Goal: Task Accomplishment & Management: Manage account settings

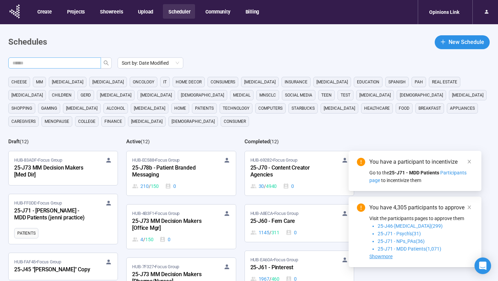
click at [55, 62] on input "text" at bounding box center [51, 63] width 79 height 8
type input "**"
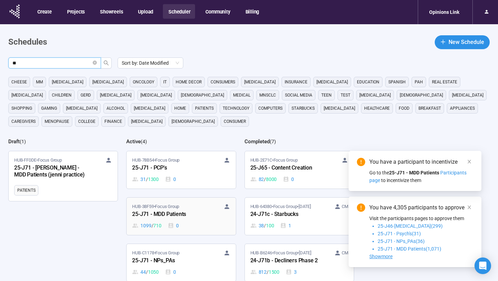
scroll to position [71, 0]
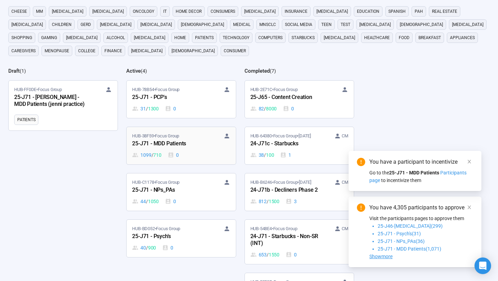
click at [189, 147] on div "25-J71 - MDD Patients" at bounding box center [170, 143] width 76 height 9
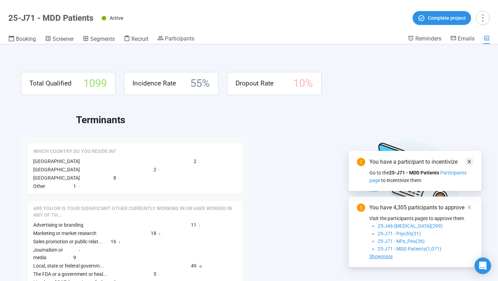
click at [469, 159] on icon "close" at bounding box center [469, 161] width 5 height 5
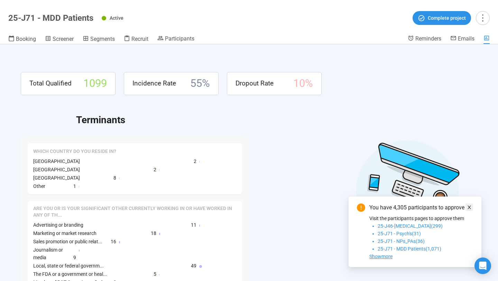
click at [468, 206] on icon "close" at bounding box center [469, 207] width 5 height 5
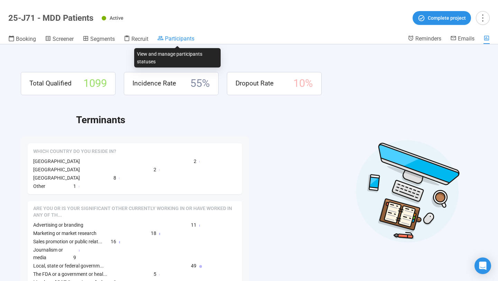
click at [190, 37] on span "Participants" at bounding box center [179, 38] width 29 height 7
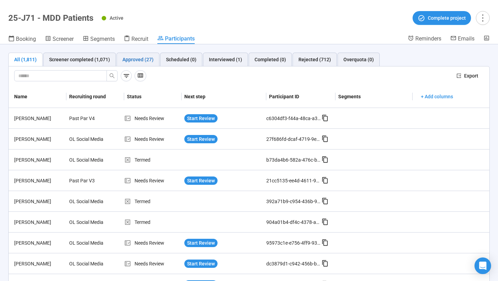
click at [133, 57] on div "Approved (27)" at bounding box center [137, 60] width 31 height 8
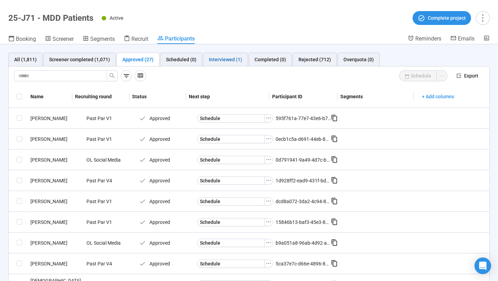
click at [219, 59] on div "Interviewed (1)" at bounding box center [225, 60] width 33 height 8
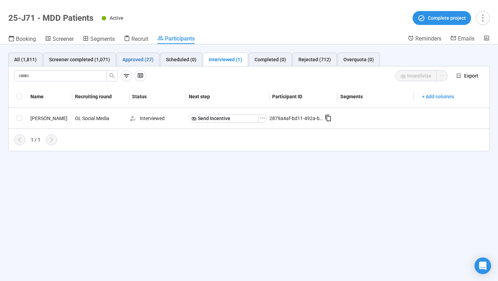
click at [142, 60] on div "Approved (27)" at bounding box center [137, 60] width 31 height 8
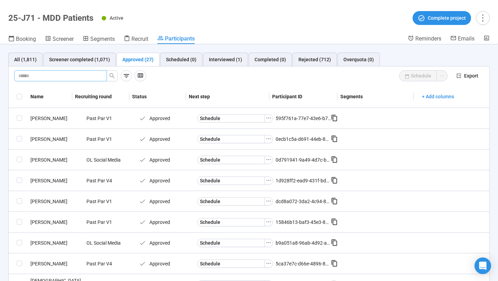
click at [97, 72] on input "text" at bounding box center [57, 76] width 79 height 8
paste input "**********"
type input "**********"
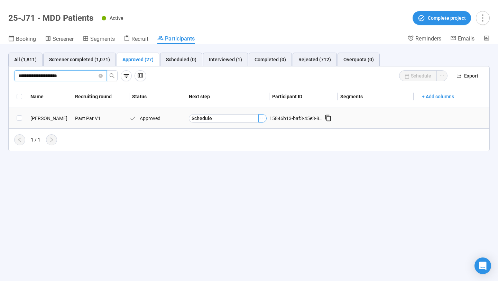
click at [261, 120] on icon "ellipsis" at bounding box center [263, 118] width 6 height 6
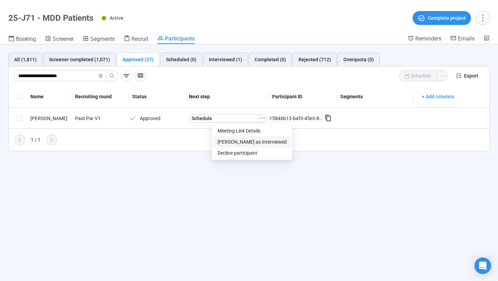
click at [244, 142] on span "[PERSON_NAME] as Interviewed" at bounding box center [252, 142] width 69 height 8
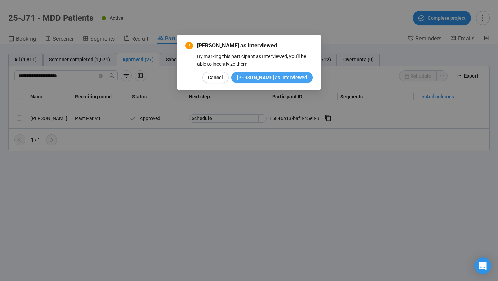
click at [279, 80] on span "[PERSON_NAME] as Interviewed" at bounding box center [272, 78] width 70 height 8
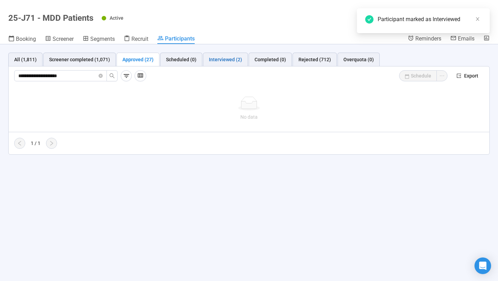
click at [228, 60] on div "Interviewed (2)" at bounding box center [225, 60] width 33 height 8
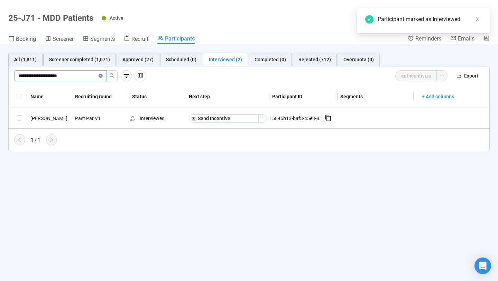
click at [101, 75] on icon "close-circle" at bounding box center [101, 76] width 4 height 4
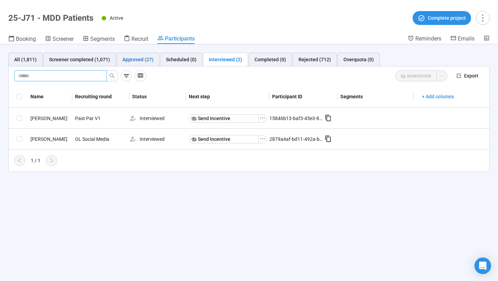
click at [145, 58] on div "Approved (27)" at bounding box center [137, 60] width 31 height 8
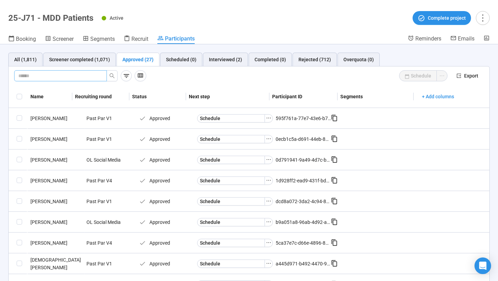
click at [65, 76] on input "text" at bounding box center [57, 76] width 79 height 8
paste input "**********"
type input "**********"
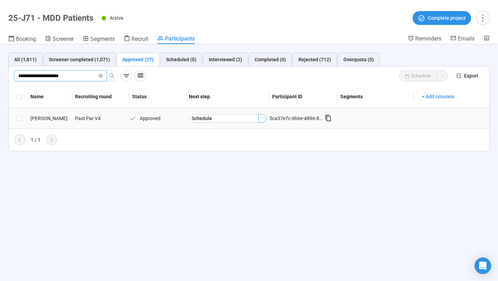
click at [261, 118] on icon "ellipsis" at bounding box center [263, 118] width 6 height 6
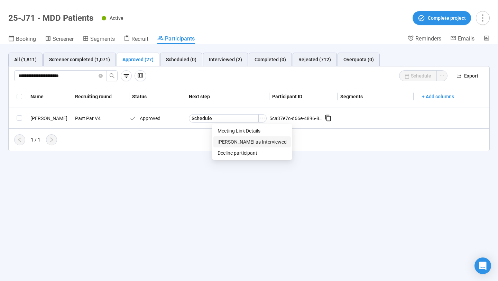
click at [248, 141] on span "[PERSON_NAME] as Interviewed" at bounding box center [252, 142] width 69 height 8
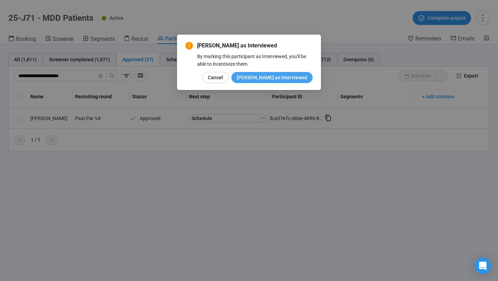
click at [273, 73] on button "[PERSON_NAME] as Interviewed" at bounding box center [271, 77] width 81 height 11
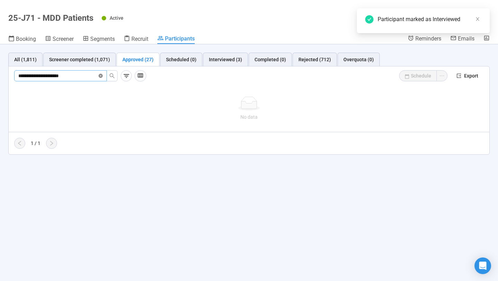
click at [101, 74] on icon "close-circle" at bounding box center [101, 76] width 4 height 4
paste input "**********"
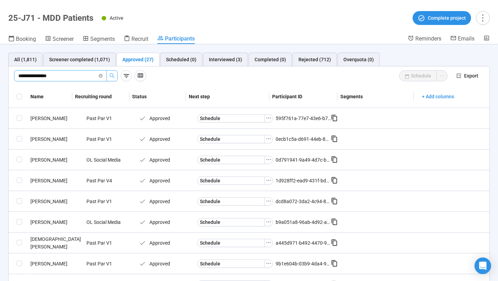
click at [112, 77] on icon "search" at bounding box center [112, 75] width 5 height 5
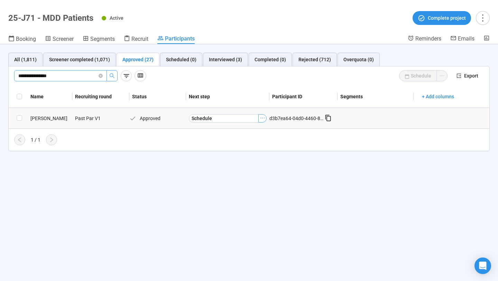
type input "**********"
click at [265, 119] on button "button" at bounding box center [262, 118] width 8 height 8
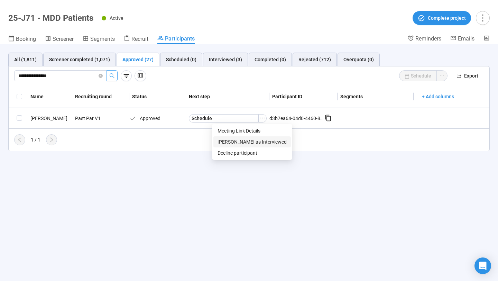
click at [241, 142] on span "[PERSON_NAME] as Interviewed" at bounding box center [252, 142] width 69 height 8
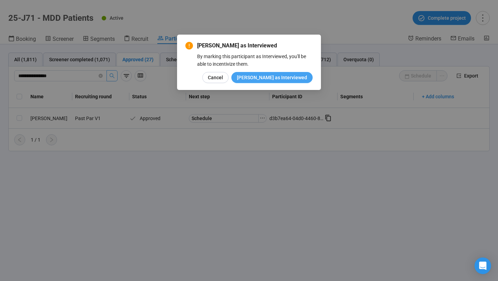
click at [285, 79] on span "[PERSON_NAME] as Interviewed" at bounding box center [272, 78] width 70 height 8
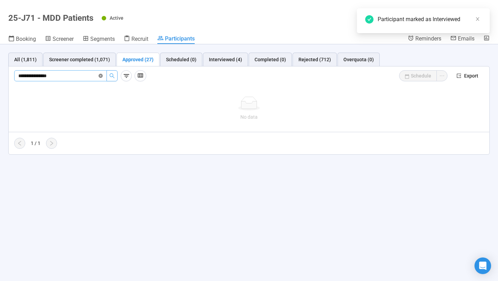
click at [100, 74] on icon "close-circle" at bounding box center [101, 76] width 4 height 4
paste input "**********"
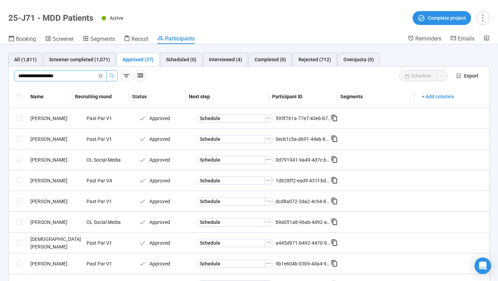
type input "**********"
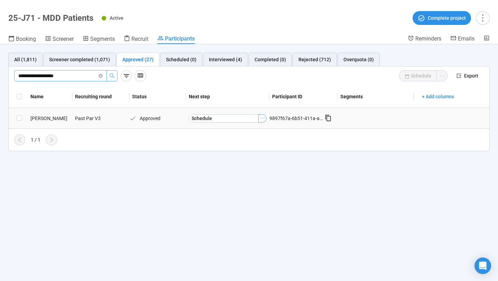
click at [263, 117] on icon "ellipsis" at bounding box center [263, 118] width 6 height 6
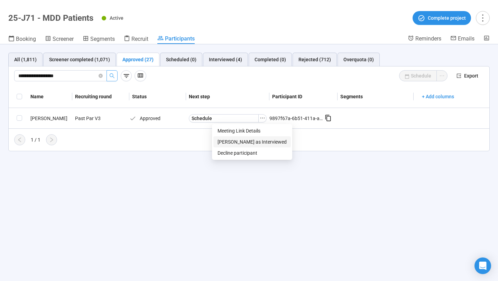
click at [245, 141] on span "[PERSON_NAME] as Interviewed" at bounding box center [252, 142] width 69 height 8
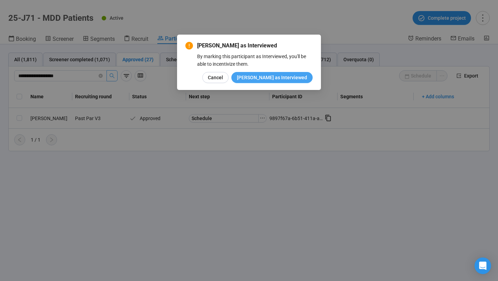
click at [282, 72] on button "[PERSON_NAME] as Interviewed" at bounding box center [271, 77] width 81 height 11
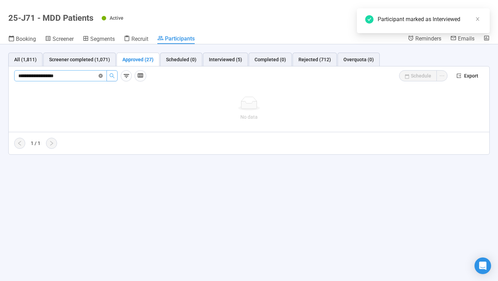
click at [101, 76] on icon "close-circle" at bounding box center [101, 76] width 4 height 4
paste input "**********"
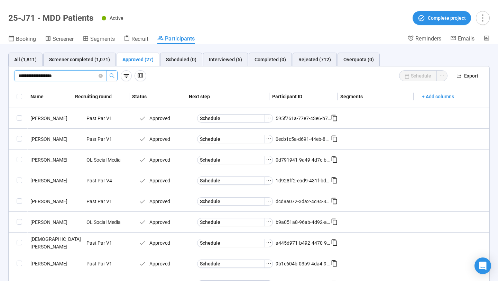
type input "**********"
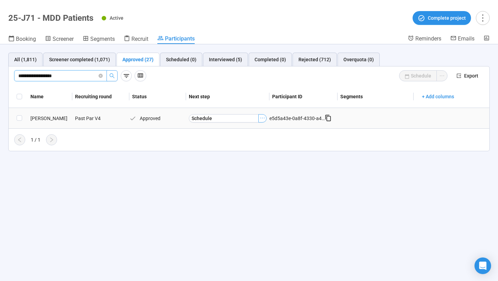
click at [262, 120] on icon "ellipsis" at bounding box center [263, 118] width 6 height 6
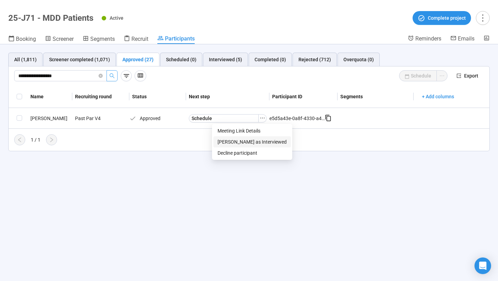
click at [251, 138] on span "[PERSON_NAME] as Interviewed" at bounding box center [252, 142] width 69 height 8
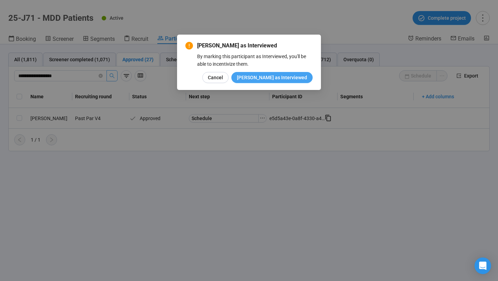
click at [280, 76] on span "[PERSON_NAME] as Interviewed" at bounding box center [272, 78] width 70 height 8
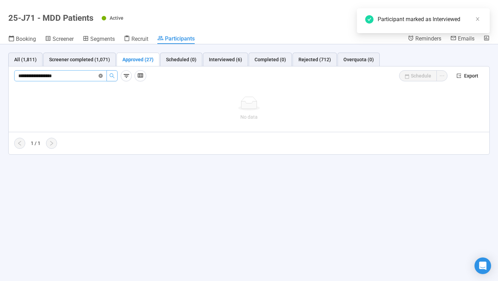
click at [101, 77] on icon "close-circle" at bounding box center [101, 76] width 4 height 4
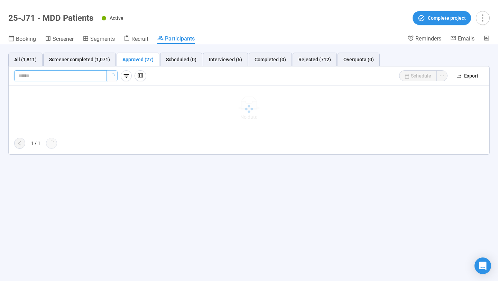
paste input "**********"
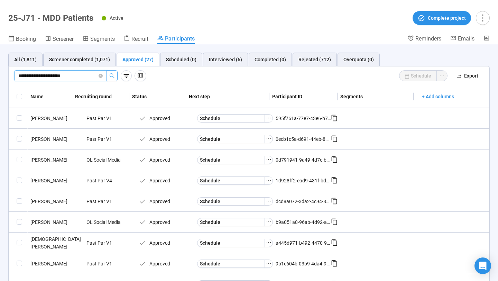
type input "**********"
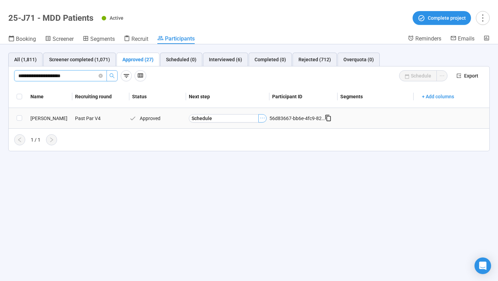
click at [262, 119] on icon "ellipsis" at bounding box center [263, 118] width 6 height 6
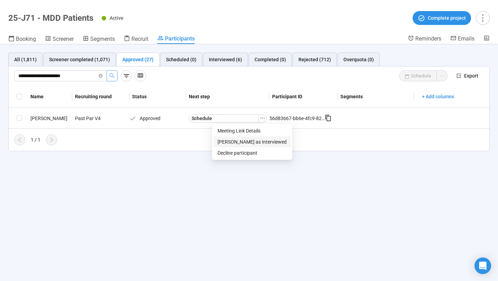
click at [248, 142] on span "[PERSON_NAME] as Interviewed" at bounding box center [252, 142] width 69 height 8
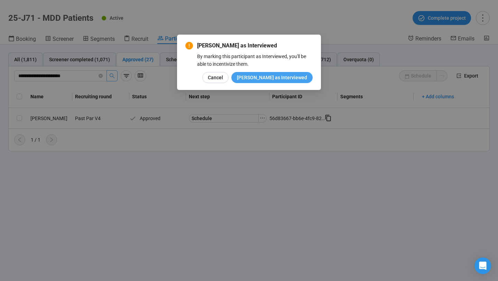
click at [278, 79] on span "[PERSON_NAME] as Interviewed" at bounding box center [272, 78] width 70 height 8
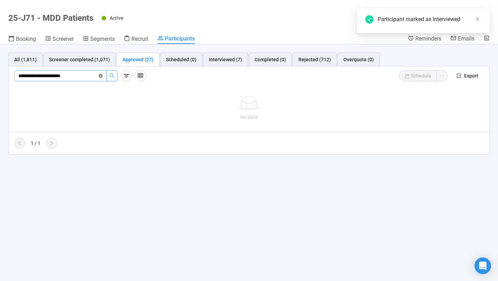
click at [102, 78] on icon "close-circle" at bounding box center [101, 76] width 4 height 4
paste input "**********"
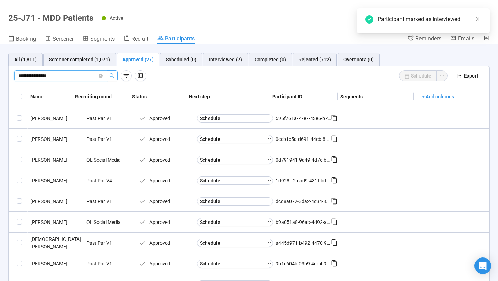
type input "**********"
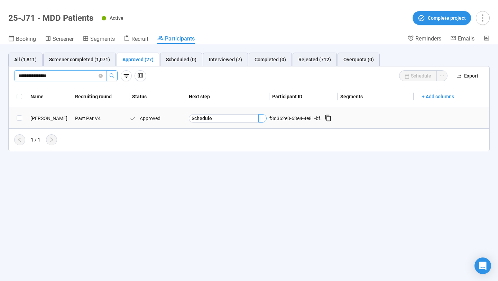
click at [264, 118] on icon "ellipsis" at bounding box center [263, 118] width 6 height 6
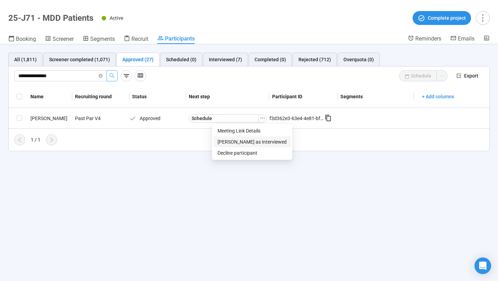
click at [248, 145] on span "[PERSON_NAME] as Interviewed" at bounding box center [252, 142] width 69 height 8
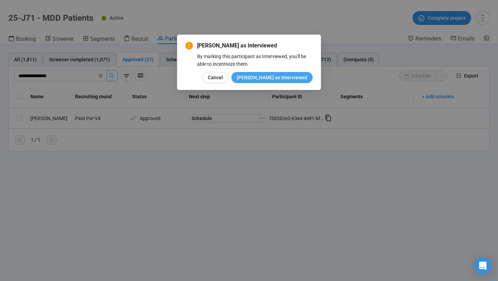
click at [278, 78] on span "[PERSON_NAME] as Interviewed" at bounding box center [272, 78] width 70 height 8
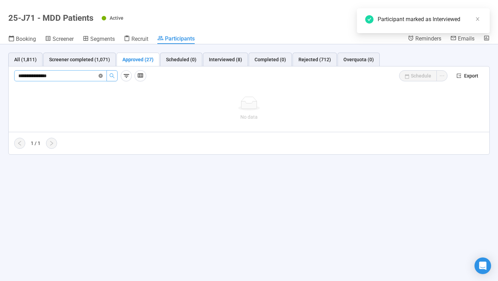
click at [100, 76] on icon "close-circle" at bounding box center [101, 76] width 4 height 4
paste input "**********"
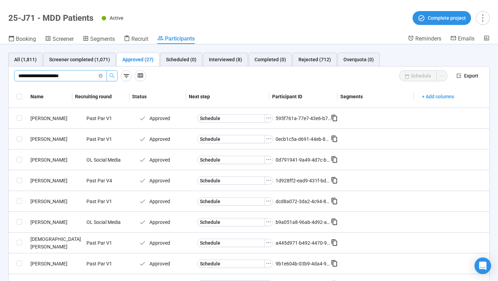
type input "**********"
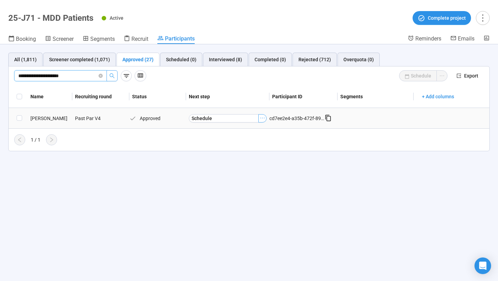
click at [264, 118] on icon "ellipsis" at bounding box center [263, 118] width 6 height 6
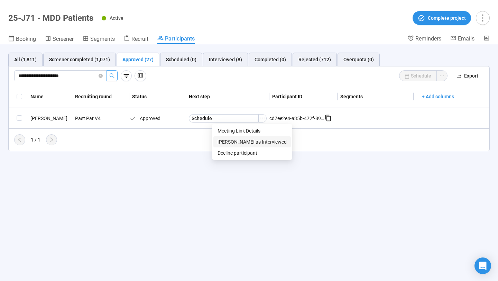
click at [247, 139] on span "[PERSON_NAME] as Interviewed" at bounding box center [252, 142] width 69 height 8
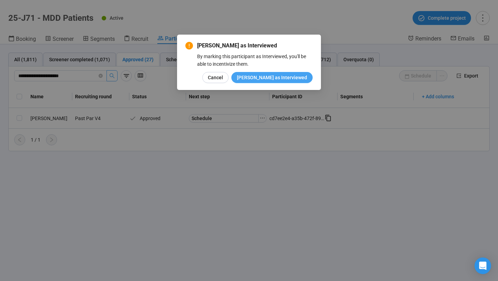
click at [271, 76] on span "[PERSON_NAME] as Interviewed" at bounding box center [272, 78] width 70 height 8
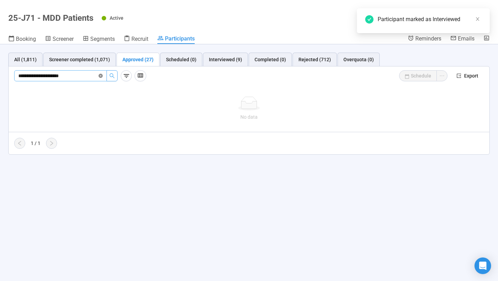
click at [101, 75] on icon "close-circle" at bounding box center [101, 76] width 4 height 4
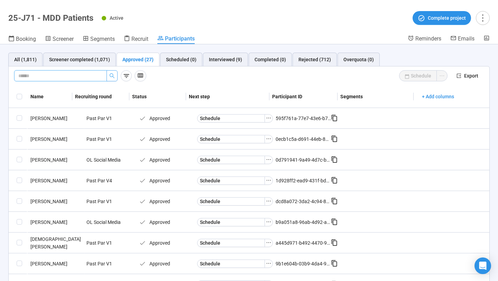
paste input "**********"
type input "**********"
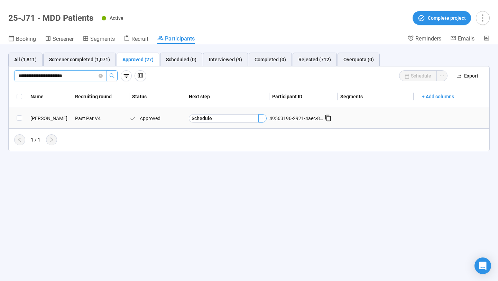
click at [262, 118] on icon "ellipsis" at bounding box center [263, 118] width 6 height 6
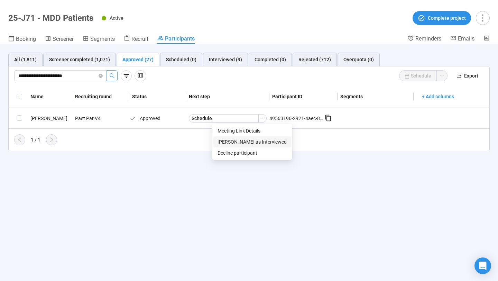
click at [249, 142] on span "[PERSON_NAME] as Interviewed" at bounding box center [252, 142] width 69 height 8
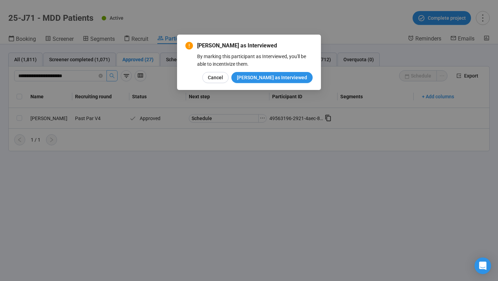
click at [271, 83] on div "Mark as Interviewed By marking this participant as Interviewed, you'll be able …" at bounding box center [249, 62] width 144 height 55
click at [271, 78] on span "[PERSON_NAME] as Interviewed" at bounding box center [272, 78] width 70 height 8
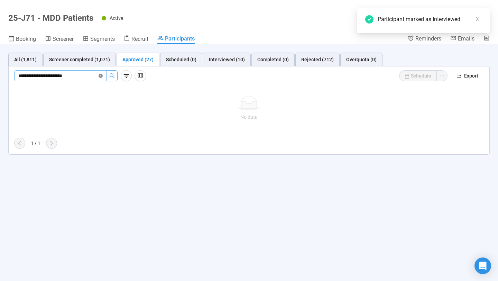
click at [100, 76] on icon "close-circle" at bounding box center [101, 76] width 4 height 4
paste input "**********"
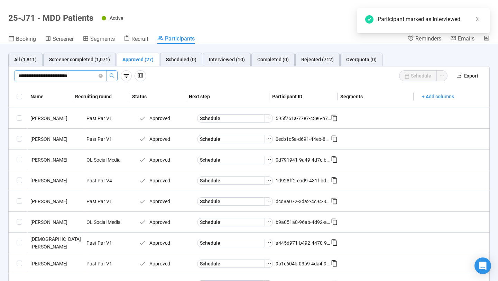
type input "**********"
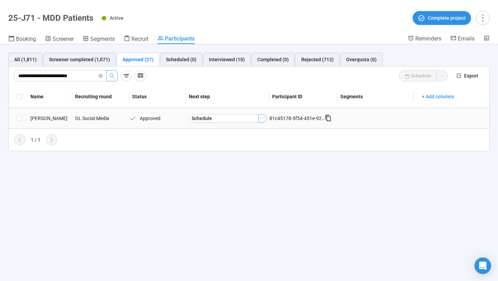
click at [262, 119] on icon "ellipsis" at bounding box center [263, 118] width 6 height 6
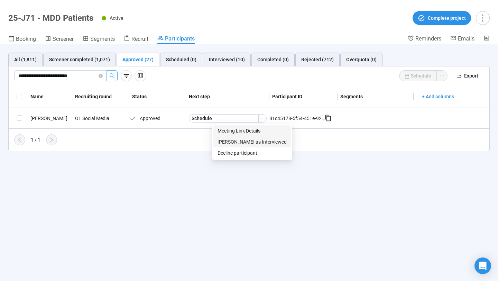
click at [248, 142] on span "[PERSON_NAME] as Interviewed" at bounding box center [252, 142] width 69 height 8
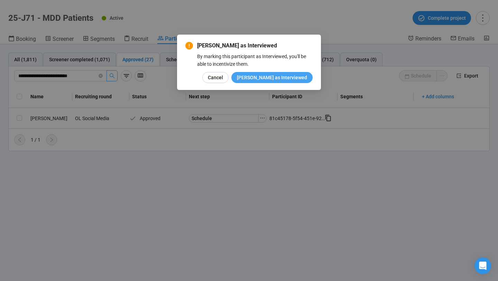
click at [280, 80] on span "[PERSON_NAME] as Interviewed" at bounding box center [272, 78] width 70 height 8
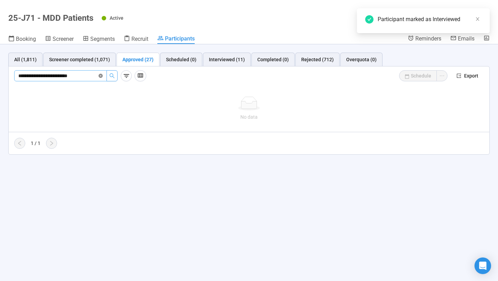
click at [100, 76] on icon "close-circle" at bounding box center [101, 76] width 4 height 4
paste input "**********"
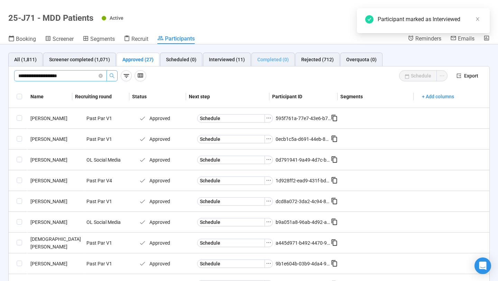
type input "**********"
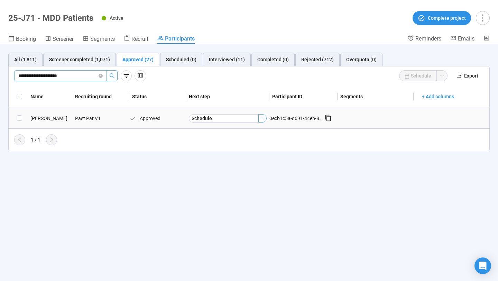
click at [264, 119] on icon "ellipsis" at bounding box center [263, 118] width 6 height 6
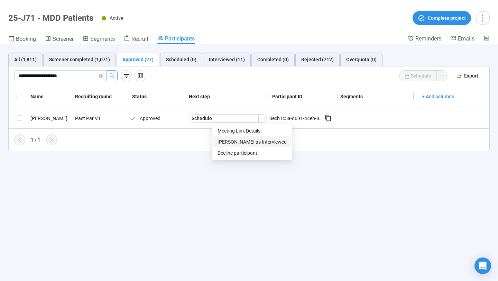
click at [253, 141] on span "[PERSON_NAME] as Interviewed" at bounding box center [252, 142] width 69 height 8
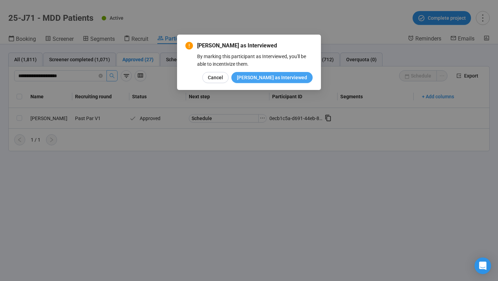
click at [272, 76] on span "[PERSON_NAME] as Interviewed" at bounding box center [272, 78] width 70 height 8
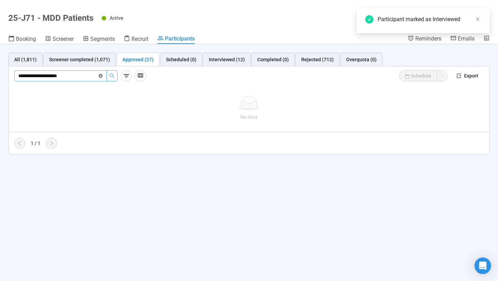
click at [102, 76] on icon "close-circle" at bounding box center [101, 76] width 4 height 4
paste input "**********"
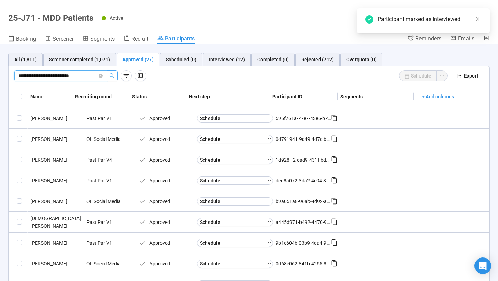
type input "**********"
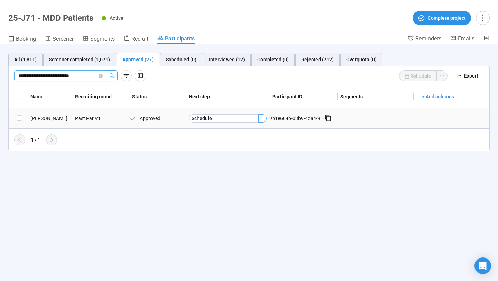
click at [262, 118] on icon "ellipsis" at bounding box center [263, 118] width 6 height 6
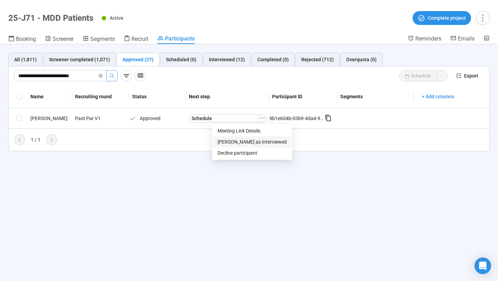
click at [247, 144] on span "[PERSON_NAME] as Interviewed" at bounding box center [252, 142] width 69 height 8
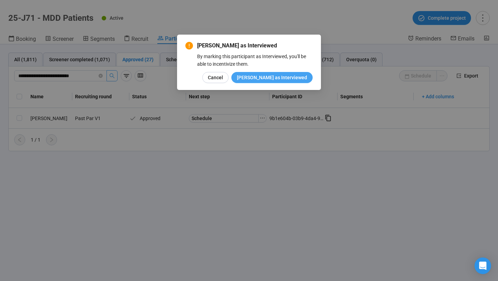
click at [274, 79] on span "[PERSON_NAME] as Interviewed" at bounding box center [272, 78] width 70 height 8
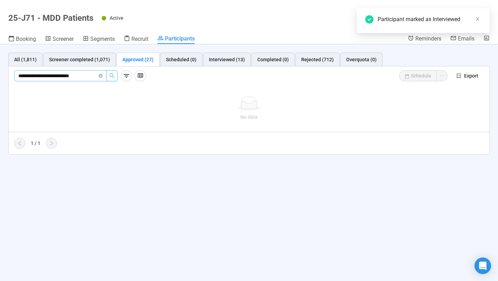
click at [99, 75] on icon "close-circle" at bounding box center [101, 76] width 4 height 4
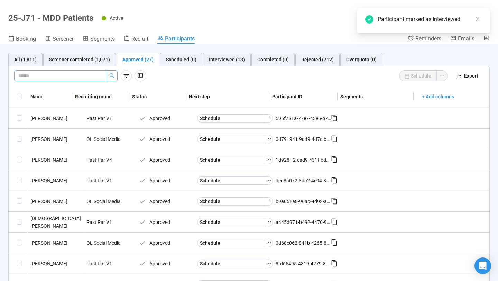
paste input "**********"
type input "**********"
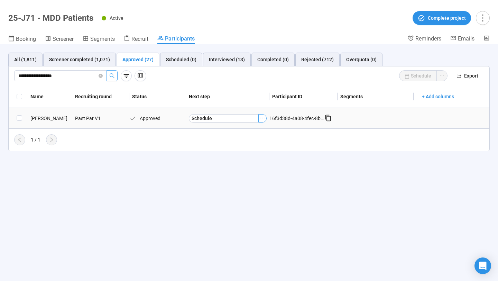
click at [263, 119] on icon "ellipsis" at bounding box center [263, 118] width 6 height 6
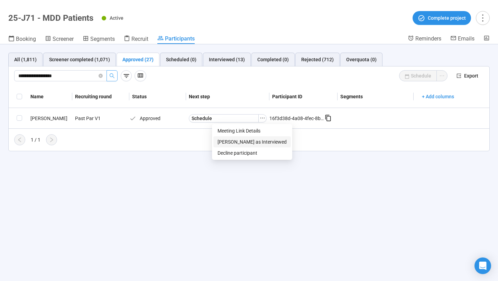
click at [254, 145] on span "[PERSON_NAME] as Interviewed" at bounding box center [252, 142] width 69 height 8
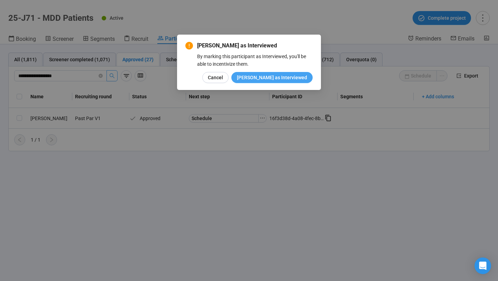
click at [279, 78] on span "[PERSON_NAME] as Interviewed" at bounding box center [272, 78] width 70 height 8
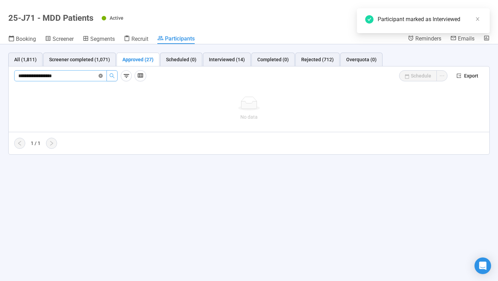
click at [100, 75] on icon "close-circle" at bounding box center [101, 76] width 4 height 4
paste input "**********"
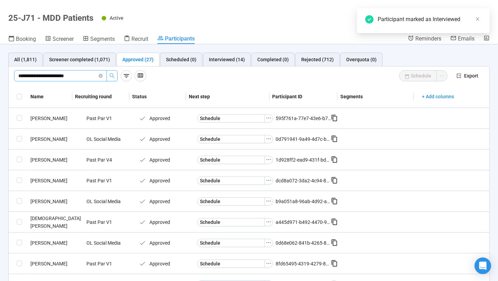
type input "**********"
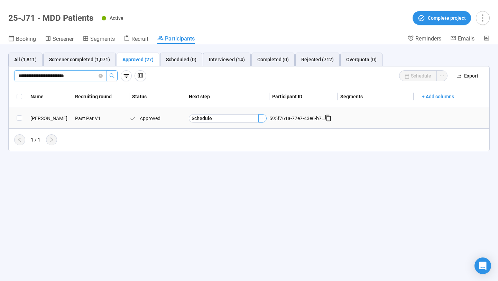
click at [262, 119] on icon "ellipsis" at bounding box center [263, 118] width 6 height 6
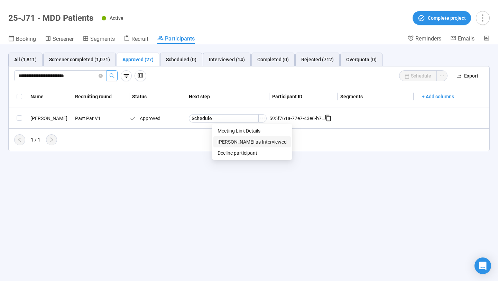
click at [248, 140] on span "[PERSON_NAME] as Interviewed" at bounding box center [252, 142] width 69 height 8
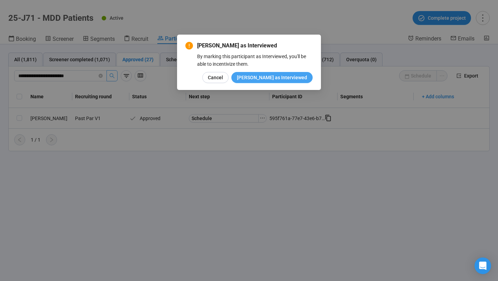
click at [272, 80] on span "[PERSON_NAME] as Interviewed" at bounding box center [272, 78] width 70 height 8
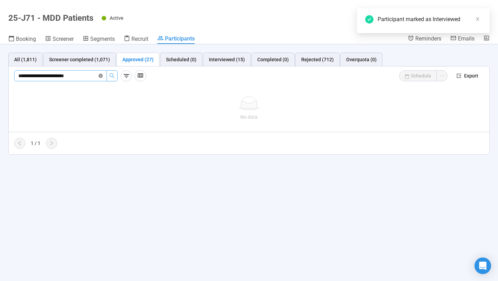
click at [100, 76] on icon "close-circle" at bounding box center [101, 76] width 4 height 4
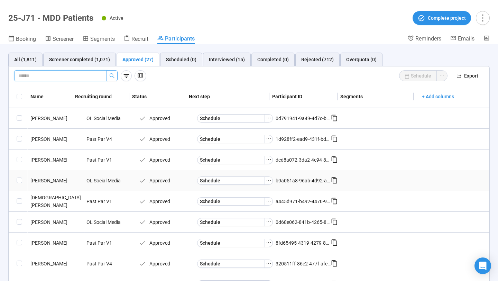
scroll to position [119, 0]
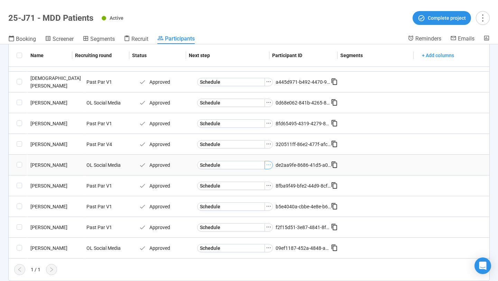
click at [266, 163] on icon "ellipsis" at bounding box center [269, 165] width 6 height 6
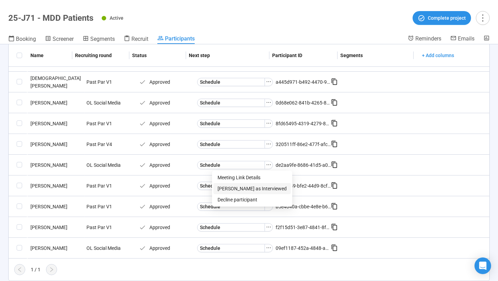
click at [237, 188] on span "[PERSON_NAME] as Interviewed" at bounding box center [252, 189] width 69 height 8
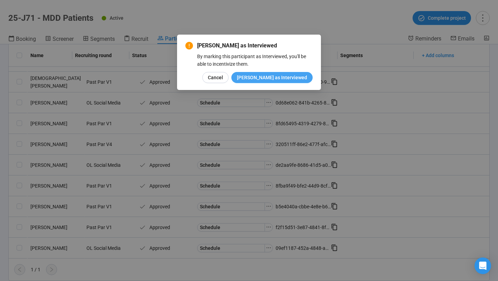
click at [276, 80] on span "[PERSON_NAME] as Interviewed" at bounding box center [272, 78] width 70 height 8
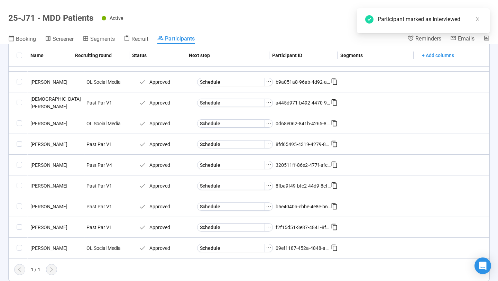
scroll to position [99, 0]
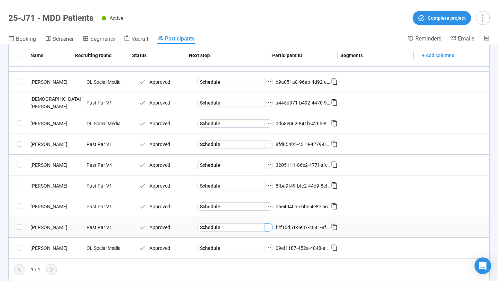
click at [267, 227] on icon "ellipsis" at bounding box center [269, 227] width 4 height 1
click at [245, 250] on span "[PERSON_NAME] as Interviewed" at bounding box center [252, 251] width 69 height 8
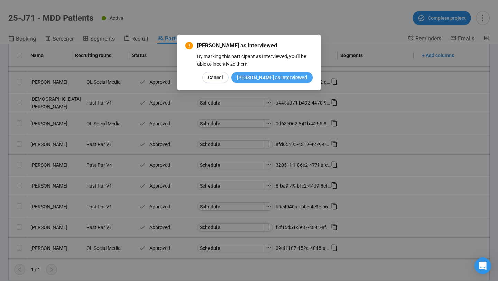
click at [291, 77] on span "[PERSON_NAME] as Interviewed" at bounding box center [272, 78] width 70 height 8
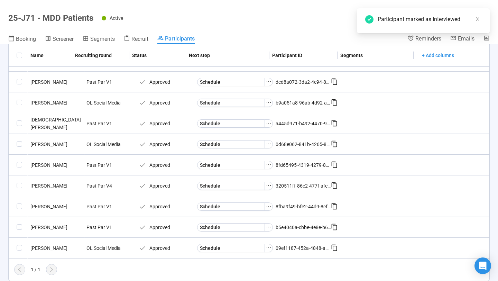
scroll to position [78, 0]
click at [266, 124] on icon "ellipsis" at bounding box center [269, 123] width 6 height 6
click at [253, 145] on span "[PERSON_NAME] as Interviewed" at bounding box center [252, 147] width 69 height 8
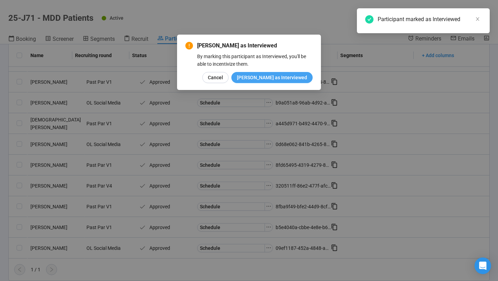
click at [269, 76] on span "[PERSON_NAME] as Interviewed" at bounding box center [272, 78] width 70 height 8
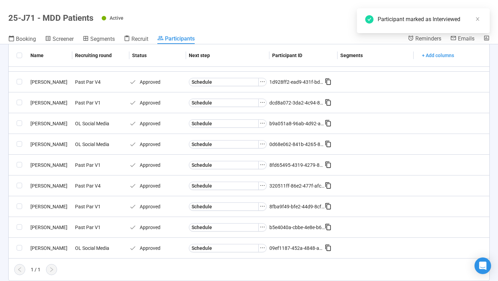
scroll to position [57, 0]
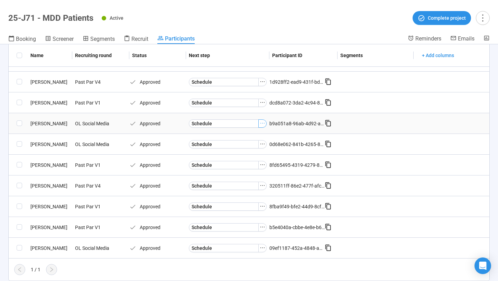
click at [263, 122] on icon "ellipsis" at bounding box center [263, 123] width 6 height 6
click at [245, 149] on span "[PERSON_NAME] as Interviewed" at bounding box center [252, 147] width 69 height 8
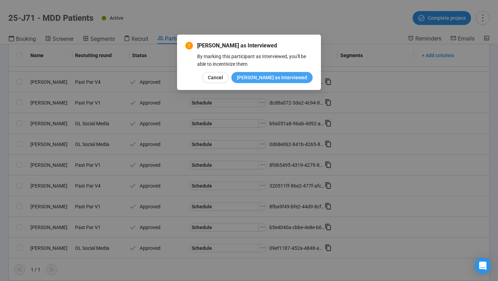
click at [276, 79] on span "[PERSON_NAME] as Interviewed" at bounding box center [272, 78] width 70 height 8
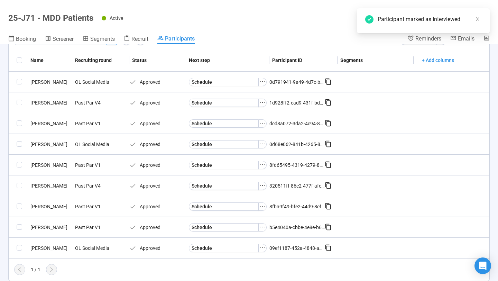
scroll to position [36, 0]
click at [263, 208] on icon "ellipsis" at bounding box center [263, 206] width 6 height 6
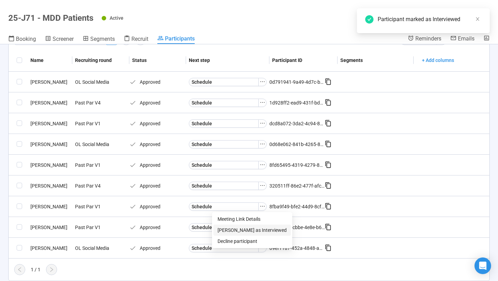
click at [247, 228] on span "[PERSON_NAME] as Interviewed" at bounding box center [252, 230] width 69 height 8
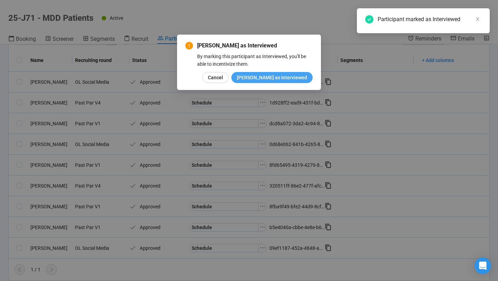
click at [282, 81] on span "[PERSON_NAME] as Interviewed" at bounding box center [272, 78] width 70 height 8
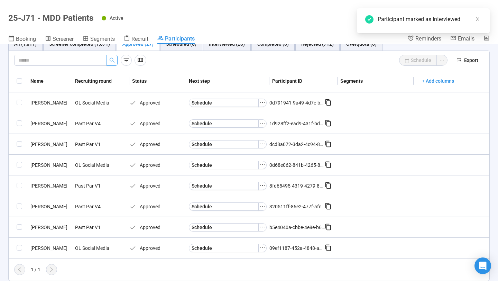
scroll to position [16, 0]
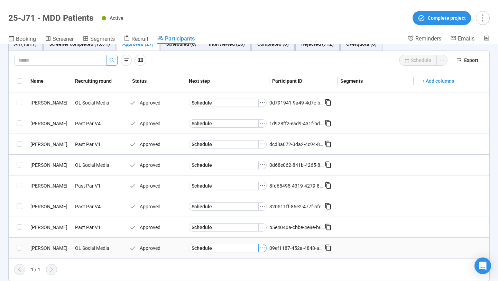
click at [261, 248] on icon "ellipsis" at bounding box center [263, 248] width 6 height 6
click at [247, 228] on li "[PERSON_NAME] as Interviewed" at bounding box center [252, 224] width 78 height 11
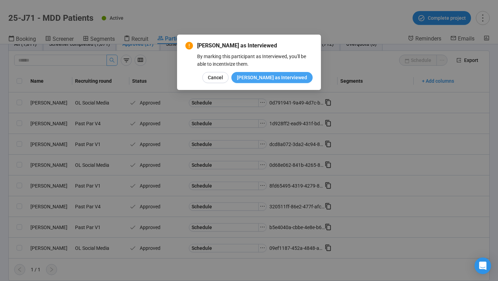
click at [292, 81] on span "[PERSON_NAME] as Interviewed" at bounding box center [272, 78] width 70 height 8
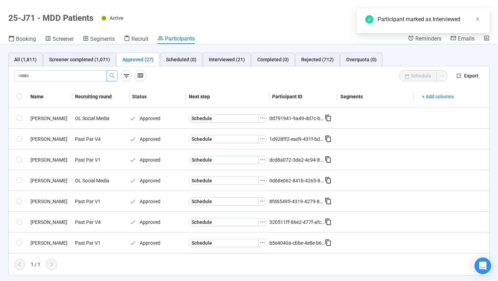
scroll to position [0, 0]
click at [262, 243] on icon "ellipsis" at bounding box center [263, 243] width 6 height 6
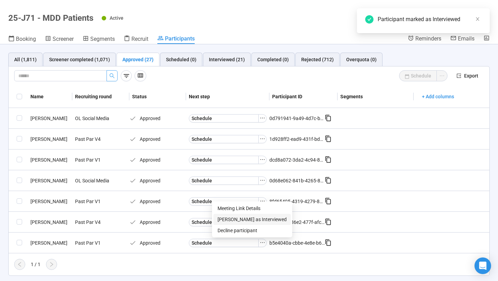
click at [248, 218] on span "[PERSON_NAME] as Interviewed" at bounding box center [252, 220] width 69 height 8
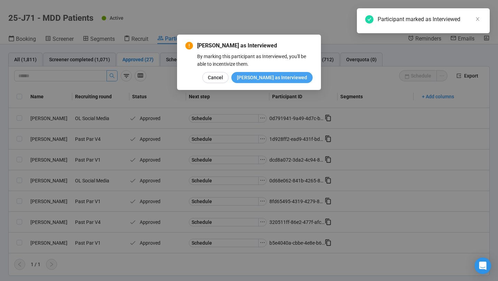
click at [283, 81] on button "[PERSON_NAME] as Interviewed" at bounding box center [271, 77] width 81 height 11
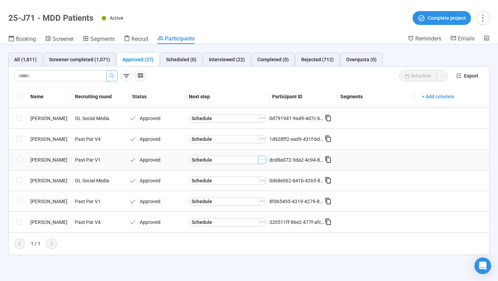
click at [263, 159] on icon "ellipsis" at bounding box center [263, 160] width 6 height 6
click at [247, 184] on span "[PERSON_NAME] as Interviewed" at bounding box center [252, 184] width 69 height 8
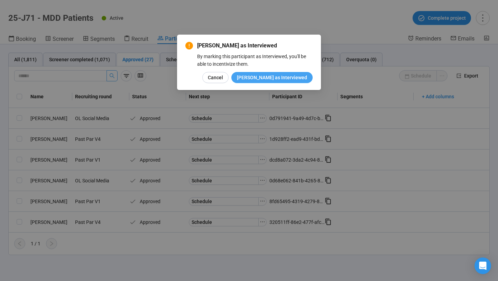
click at [281, 81] on button "[PERSON_NAME] as Interviewed" at bounding box center [271, 77] width 81 height 11
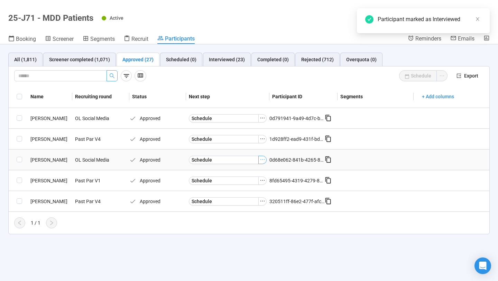
click at [263, 160] on icon "ellipsis" at bounding box center [263, 159] width 4 height 1
click at [253, 183] on span "[PERSON_NAME] as Interviewed" at bounding box center [252, 184] width 69 height 8
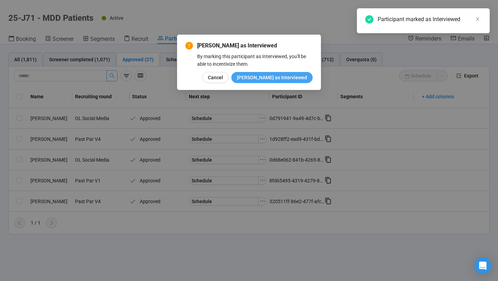
click at [282, 80] on span "[PERSON_NAME] as Interviewed" at bounding box center [272, 78] width 70 height 8
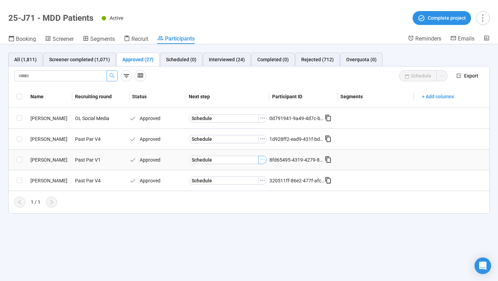
click at [262, 160] on icon "ellipsis" at bounding box center [263, 160] width 6 height 6
click at [243, 183] on span "[PERSON_NAME] as Interviewed" at bounding box center [252, 184] width 69 height 8
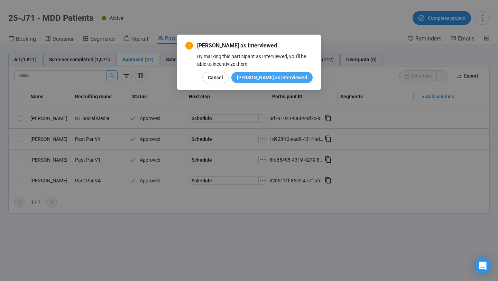
click at [279, 81] on span "[PERSON_NAME] as Interviewed" at bounding box center [272, 78] width 70 height 8
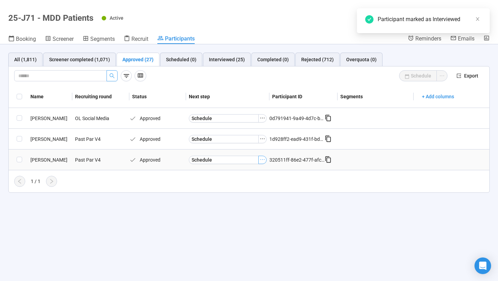
click at [262, 161] on icon "ellipsis" at bounding box center [263, 160] width 6 height 6
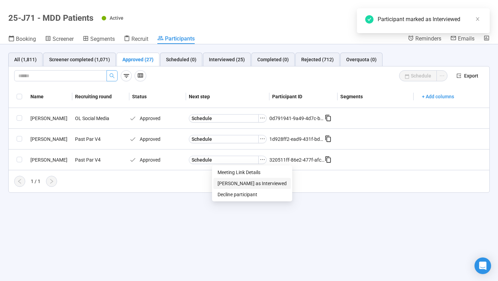
click at [245, 182] on span "[PERSON_NAME] as Interviewed" at bounding box center [252, 184] width 69 height 8
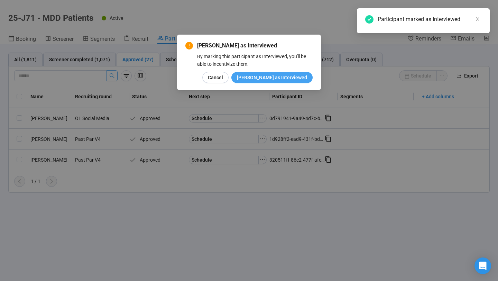
click at [276, 80] on span "[PERSON_NAME] as Interviewed" at bounding box center [272, 78] width 70 height 8
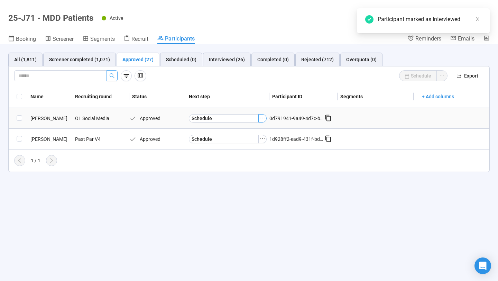
click at [263, 117] on icon "ellipsis" at bounding box center [263, 118] width 6 height 6
click at [248, 140] on span "[PERSON_NAME] as Interviewed" at bounding box center [252, 142] width 69 height 8
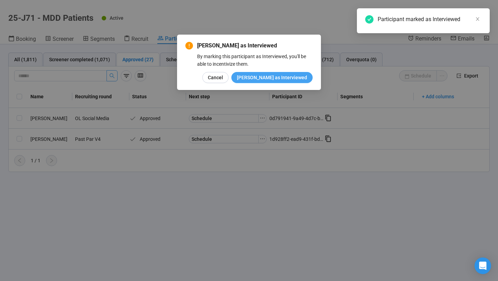
click at [272, 79] on span "[PERSON_NAME] as Interviewed" at bounding box center [272, 78] width 70 height 8
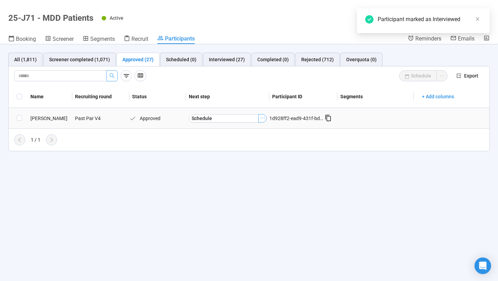
click at [262, 118] on icon "ellipsis" at bounding box center [263, 118] width 6 height 6
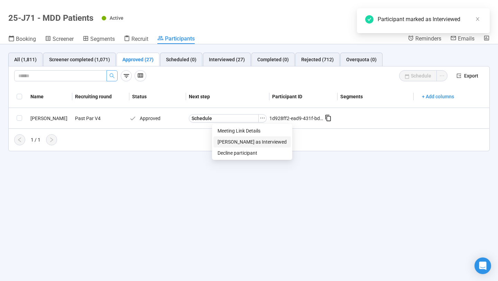
click at [253, 145] on span "[PERSON_NAME] as Interviewed" at bounding box center [252, 142] width 69 height 8
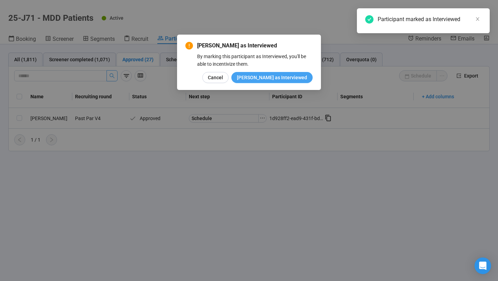
click at [283, 72] on button "[PERSON_NAME] as Interviewed" at bounding box center [271, 77] width 81 height 11
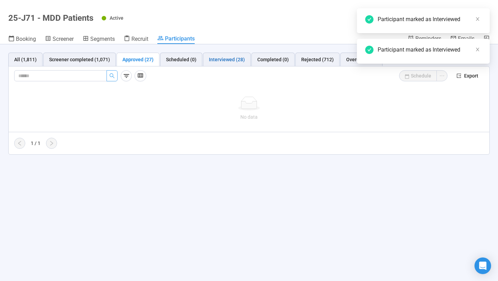
click at [235, 61] on div "Interviewed (28)" at bounding box center [227, 60] width 36 height 8
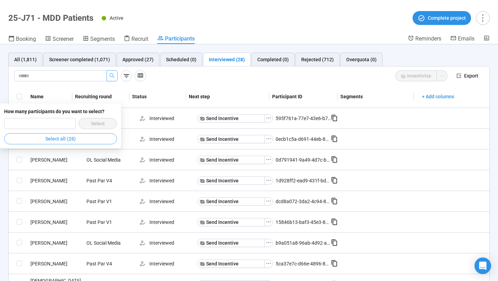
click at [53, 139] on span "Select all (28)" at bounding box center [60, 139] width 30 height 8
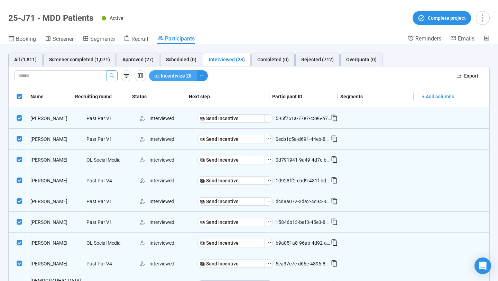
click at [175, 77] on span "Incentivize 28" at bounding box center [176, 76] width 31 height 8
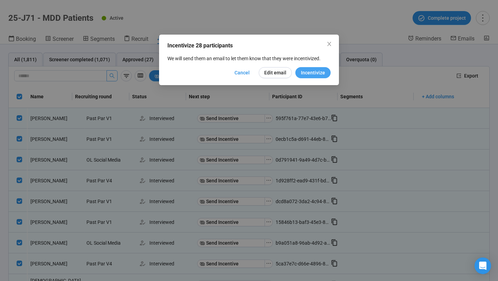
click at [307, 70] on span "Incentivize" at bounding box center [313, 73] width 24 height 8
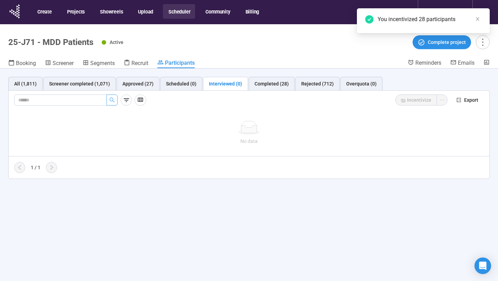
click at [179, 13] on button "Scheduler" at bounding box center [179, 11] width 32 height 15
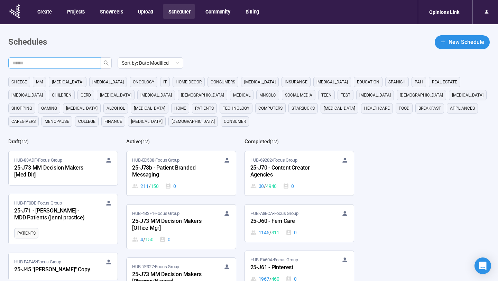
click at [87, 60] on input "text" at bounding box center [51, 63] width 79 height 8
type input "**"
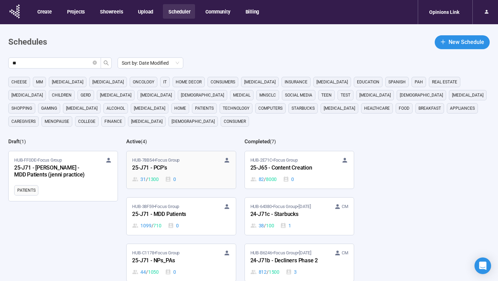
click at [186, 162] on div "HUB-78B54 • Focus Group" at bounding box center [181, 160] width 98 height 7
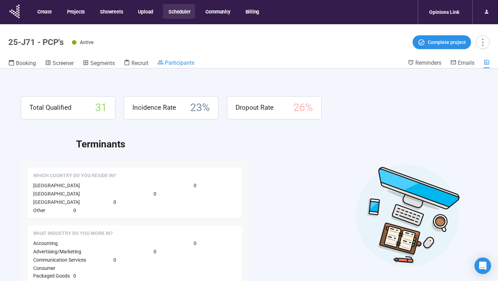
click at [188, 63] on span "Participants" at bounding box center [179, 63] width 29 height 7
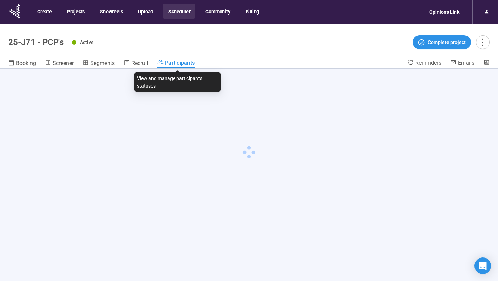
click at [188, 63] on span "Participants" at bounding box center [180, 63] width 30 height 7
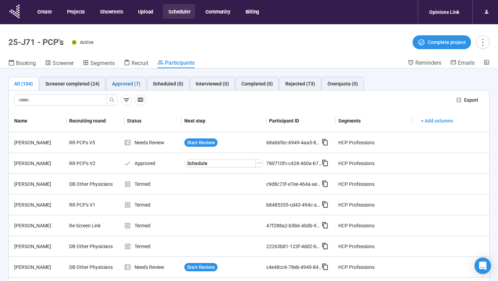
click at [130, 83] on div "Approved (7)" at bounding box center [126, 84] width 28 height 8
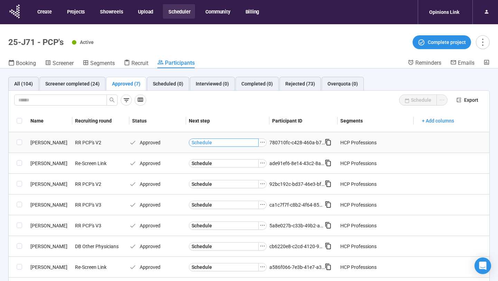
scroll to position [24, 0]
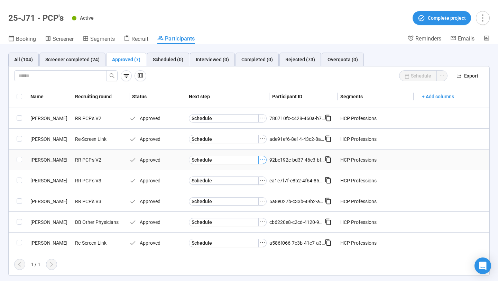
click at [263, 160] on icon "ellipsis" at bounding box center [263, 160] width 6 height 6
click at [251, 183] on span "[PERSON_NAME] as Interviewed" at bounding box center [252, 184] width 69 height 8
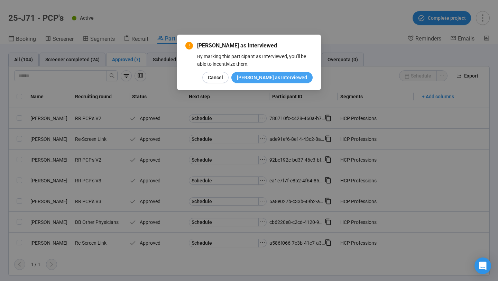
click at [278, 79] on span "[PERSON_NAME] as Interviewed" at bounding box center [272, 78] width 70 height 8
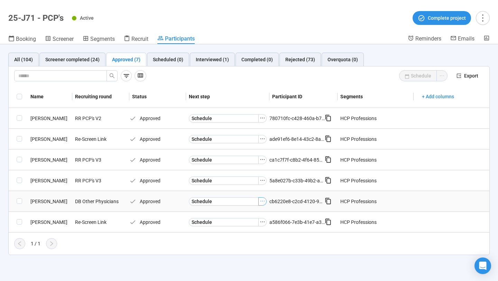
click at [263, 201] on icon "ellipsis" at bounding box center [263, 201] width 4 height 1
click at [249, 223] on span "[PERSON_NAME] as Interviewed" at bounding box center [252, 225] width 69 height 8
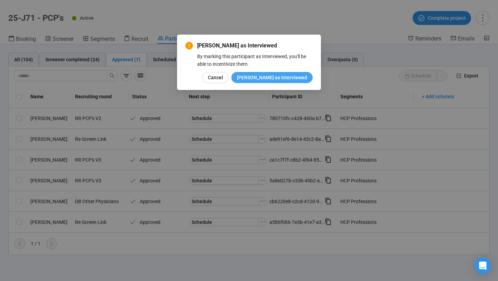
click at [276, 76] on span "[PERSON_NAME] as Interviewed" at bounding box center [272, 78] width 70 height 8
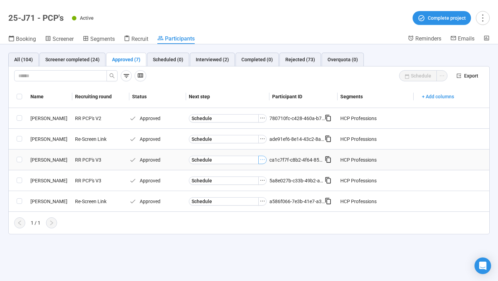
click at [261, 162] on icon "ellipsis" at bounding box center [263, 160] width 6 height 6
click at [247, 180] on span "[PERSON_NAME] as Interviewed" at bounding box center [252, 184] width 69 height 8
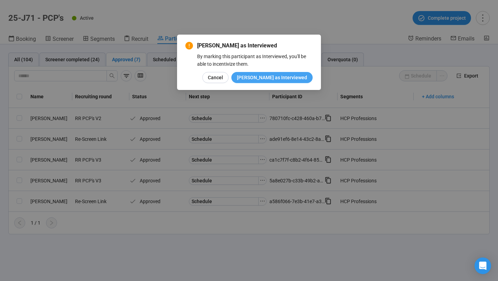
click at [273, 82] on button "[PERSON_NAME] as Interviewed" at bounding box center [271, 77] width 81 height 11
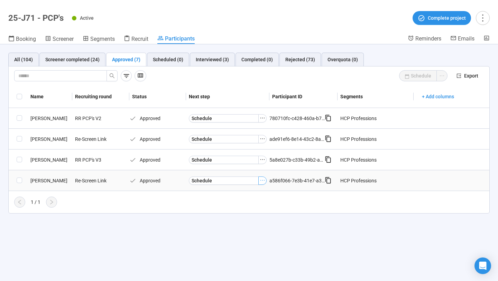
click at [261, 181] on icon "ellipsis" at bounding box center [263, 181] width 6 height 6
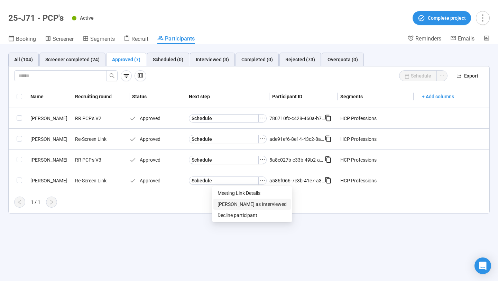
click at [256, 203] on span "[PERSON_NAME] as Interviewed" at bounding box center [252, 204] width 69 height 8
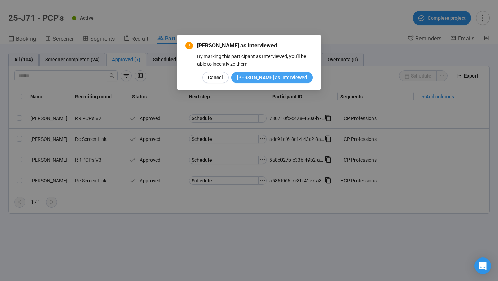
click at [277, 77] on span "[PERSON_NAME] as Interviewed" at bounding box center [272, 78] width 70 height 8
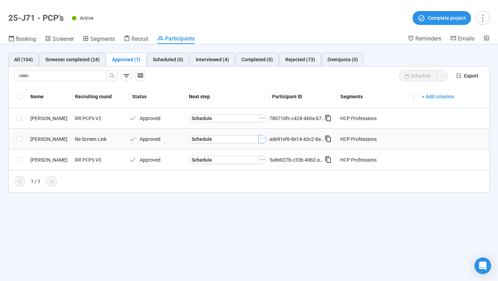
click at [264, 140] on icon "ellipsis" at bounding box center [263, 139] width 6 height 6
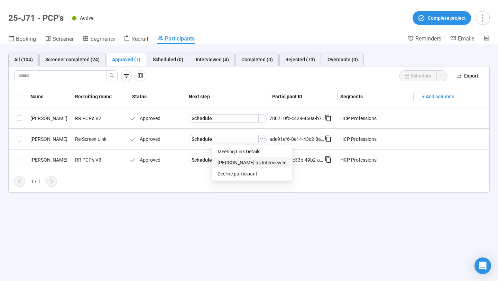
click at [248, 159] on span "[PERSON_NAME] as Interviewed" at bounding box center [252, 163] width 69 height 8
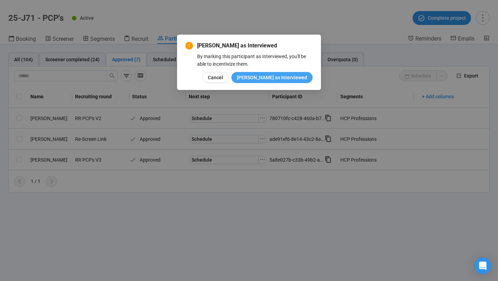
click at [275, 78] on span "[PERSON_NAME] as Interviewed" at bounding box center [272, 78] width 70 height 8
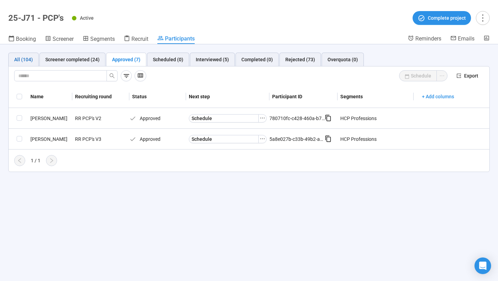
click at [23, 61] on div "All (104)" at bounding box center [23, 60] width 19 height 8
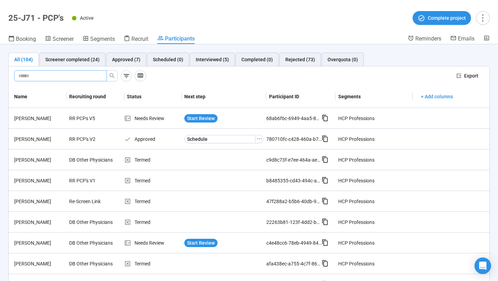
click at [49, 78] on input "text" at bounding box center [57, 76] width 79 height 8
paste input "**********"
type input "**********"
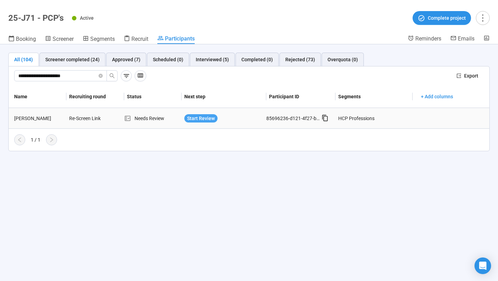
click at [191, 118] on span "Start Review" at bounding box center [201, 119] width 28 height 8
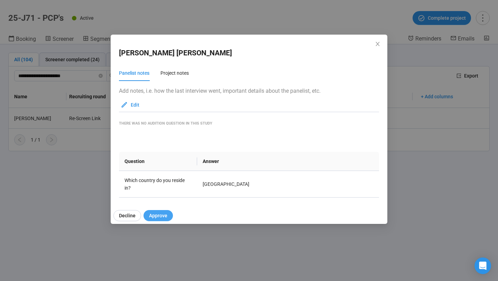
click at [158, 217] on span "Approve" at bounding box center [158, 216] width 18 height 8
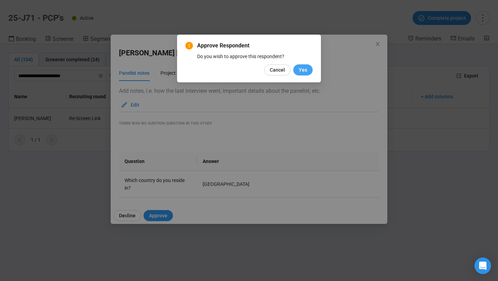
click at [301, 72] on span "Yes" at bounding box center [303, 70] width 8 height 8
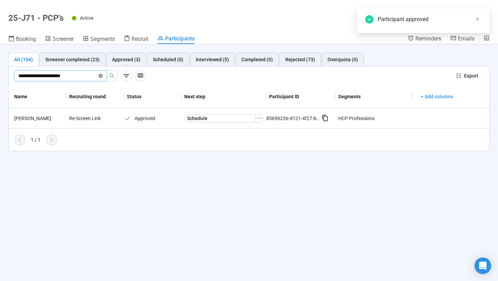
click at [101, 76] on icon "close-circle" at bounding box center [101, 76] width 4 height 4
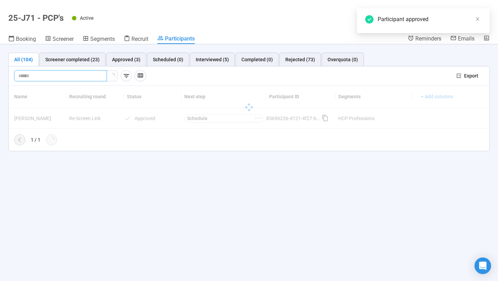
paste input "**********"
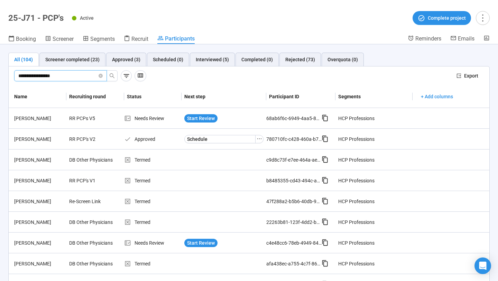
type input "**********"
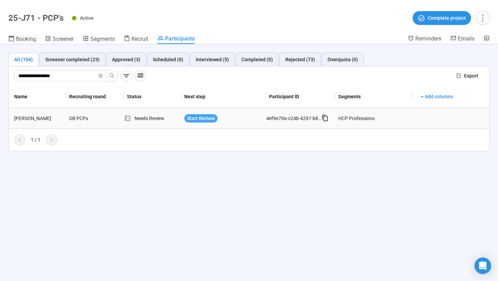
click at [195, 117] on span "Start Review" at bounding box center [201, 119] width 28 height 8
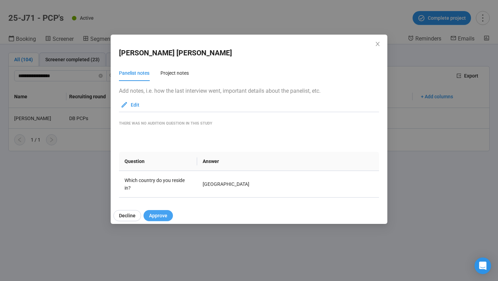
click at [163, 212] on span "Approve" at bounding box center [158, 216] width 18 height 8
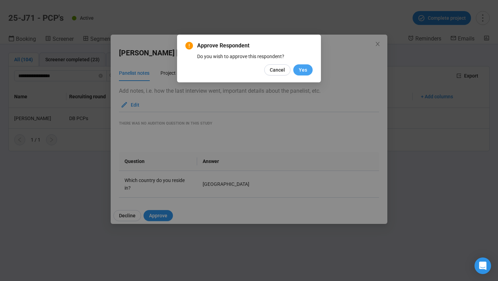
click at [301, 69] on span "Yes" at bounding box center [303, 70] width 8 height 8
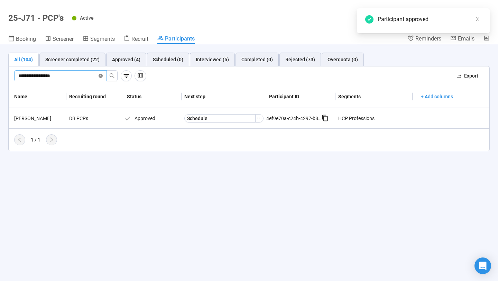
click at [100, 75] on icon "close-circle" at bounding box center [101, 76] width 4 height 4
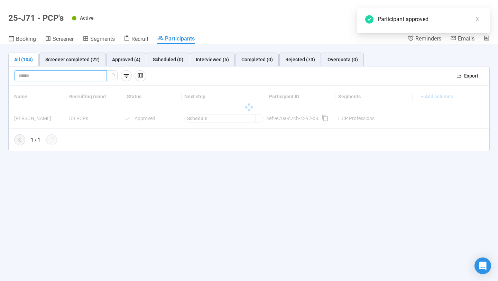
paste input "**********"
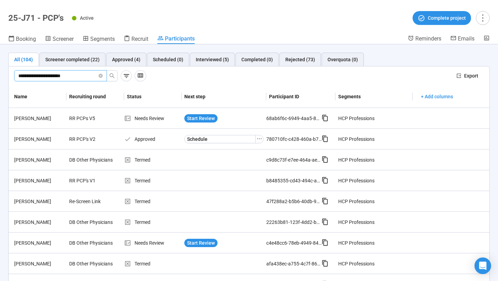
type input "**********"
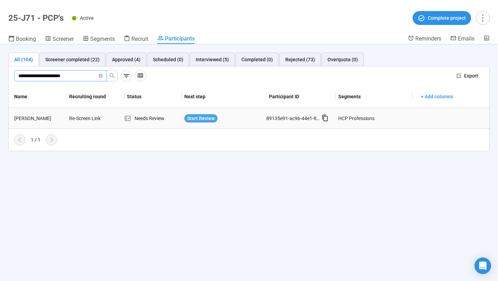
click at [197, 122] on span "Start Review" at bounding box center [201, 119] width 28 height 8
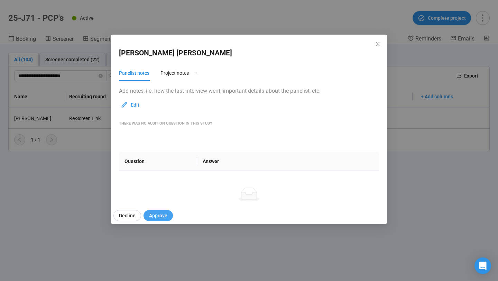
click at [155, 214] on span "Approve" at bounding box center [158, 216] width 18 height 8
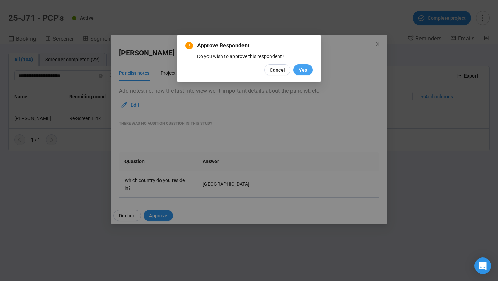
click at [304, 71] on span "Yes" at bounding box center [303, 70] width 8 height 8
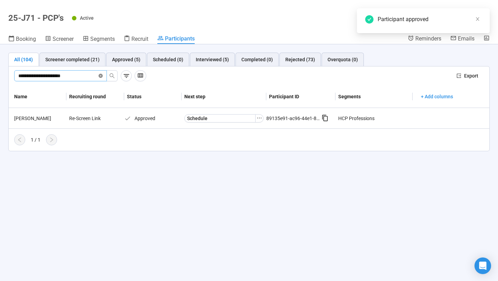
click at [101, 77] on icon "close-circle" at bounding box center [101, 76] width 4 height 4
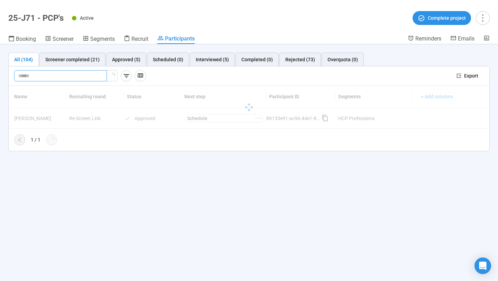
paste input "**********"
type input "**********"
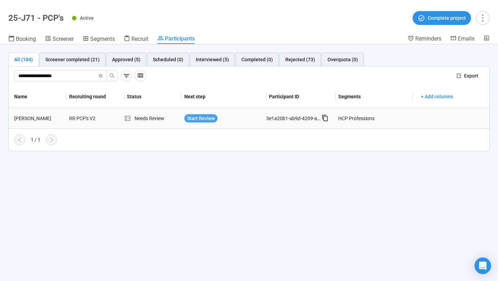
click at [207, 115] on span "Start Review" at bounding box center [201, 119] width 28 height 8
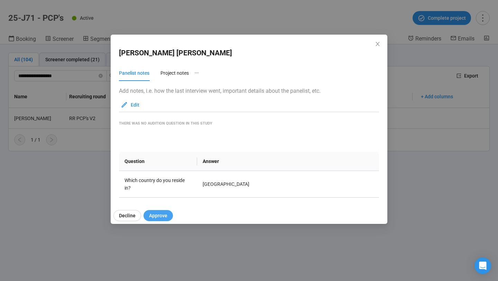
click at [158, 216] on span "Approve" at bounding box center [158, 216] width 18 height 8
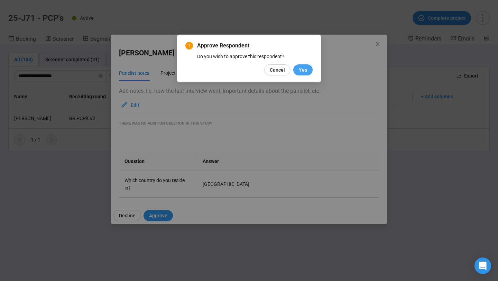
click at [300, 71] on span "Yes" at bounding box center [303, 70] width 8 height 8
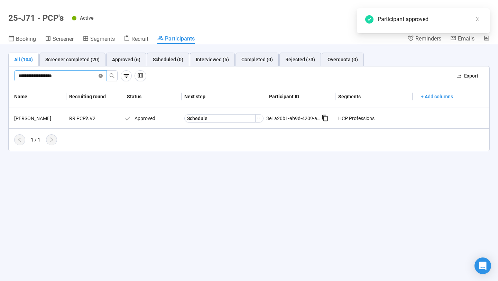
click at [102, 77] on icon "close-circle" at bounding box center [101, 76] width 4 height 4
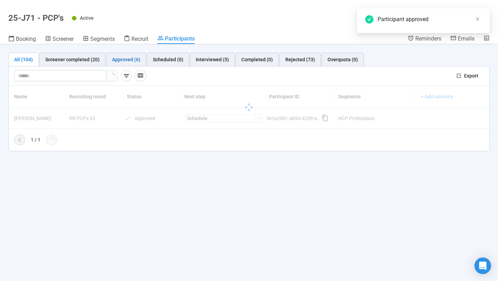
click at [124, 61] on div "Approved (6)" at bounding box center [126, 60] width 28 height 8
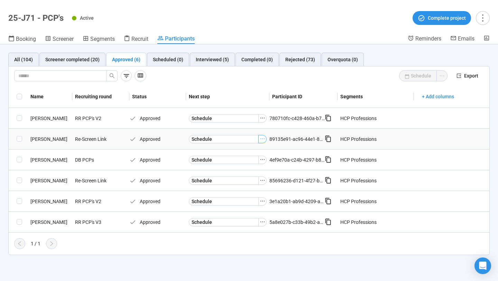
click at [261, 137] on icon "ellipsis" at bounding box center [263, 139] width 6 height 6
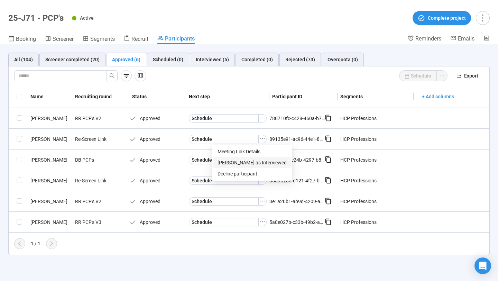
click at [247, 165] on span "[PERSON_NAME] as Interviewed" at bounding box center [252, 163] width 69 height 8
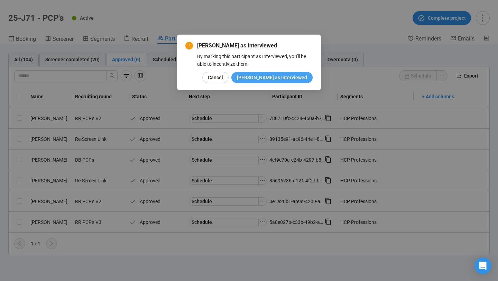
click at [278, 79] on span "[PERSON_NAME] as Interviewed" at bounding box center [272, 78] width 70 height 8
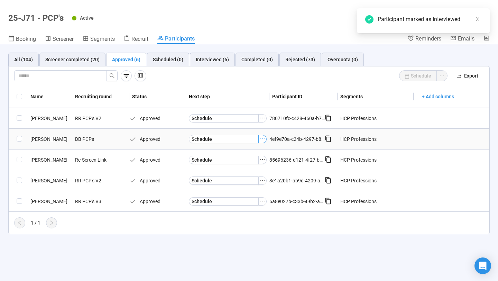
click at [262, 137] on icon "ellipsis" at bounding box center [263, 139] width 6 height 6
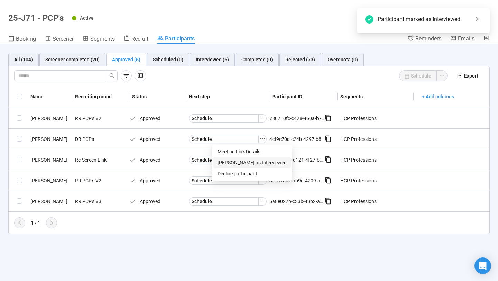
click at [250, 163] on span "[PERSON_NAME] as Interviewed" at bounding box center [252, 163] width 69 height 8
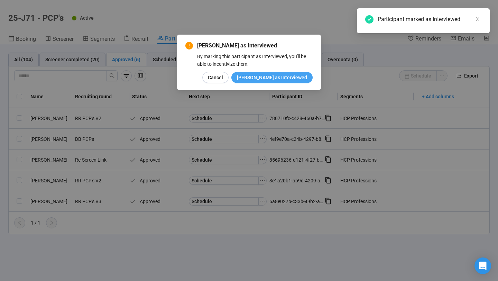
click at [286, 75] on span "[PERSON_NAME] as Interviewed" at bounding box center [272, 78] width 70 height 8
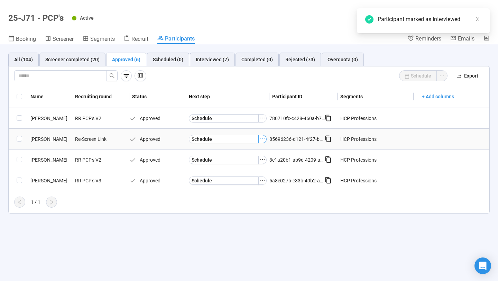
click at [263, 137] on icon "ellipsis" at bounding box center [263, 139] width 6 height 6
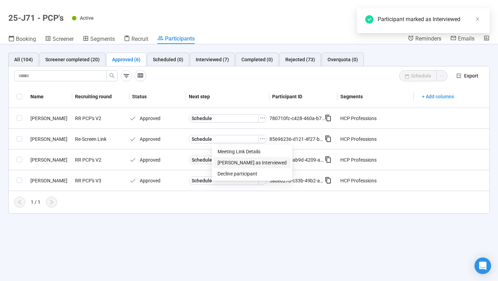
click at [253, 163] on span "[PERSON_NAME] as Interviewed" at bounding box center [252, 163] width 69 height 8
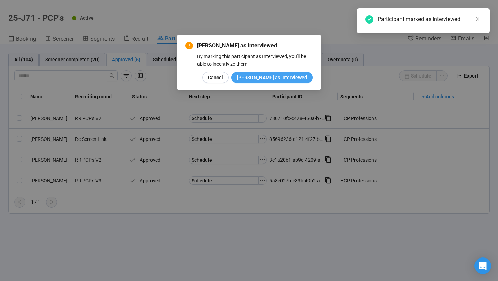
click at [288, 78] on span "[PERSON_NAME] as Interviewed" at bounding box center [272, 78] width 70 height 8
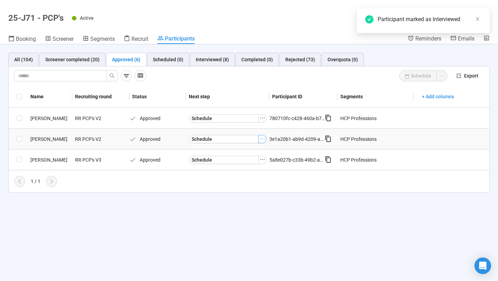
click at [263, 139] on icon "ellipsis" at bounding box center [263, 139] width 6 height 6
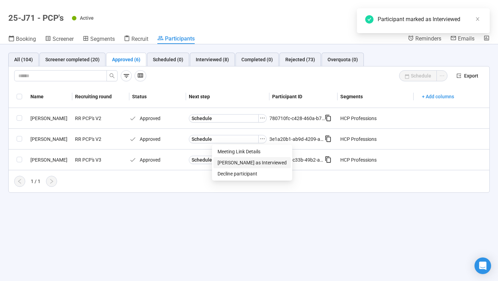
click at [254, 162] on span "[PERSON_NAME] as Interviewed" at bounding box center [252, 163] width 69 height 8
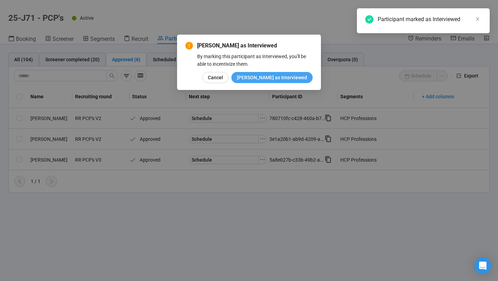
click at [282, 78] on span "[PERSON_NAME] as Interviewed" at bounding box center [272, 78] width 70 height 8
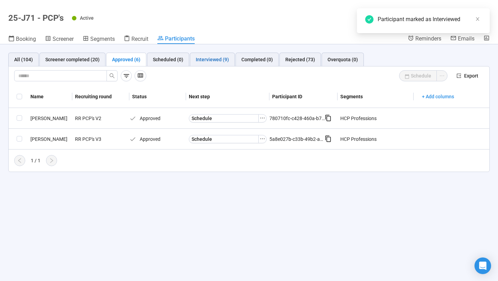
click at [211, 60] on div "Interviewed (9)" at bounding box center [212, 60] width 33 height 8
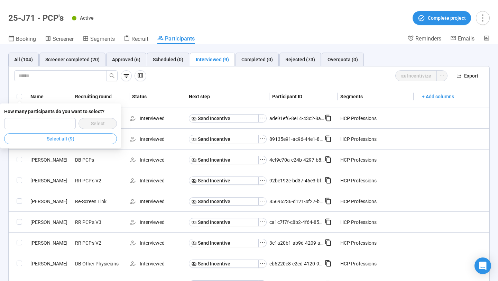
click at [62, 137] on span "Select all (9)" at bounding box center [61, 139] width 28 height 8
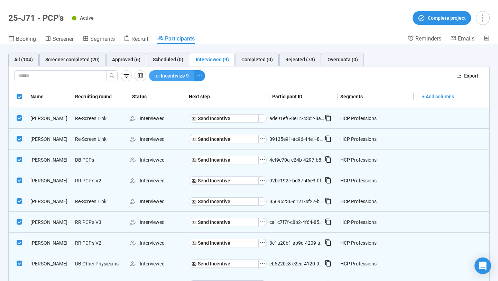
click at [173, 79] on span "Incentivize 9" at bounding box center [175, 76] width 28 height 8
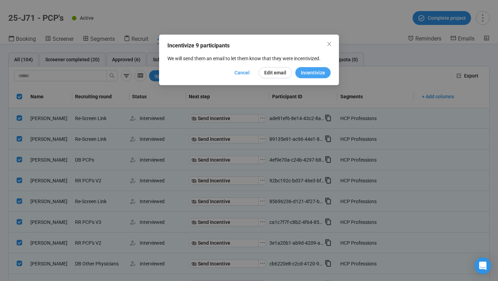
click at [309, 69] on span "Incentivize" at bounding box center [313, 73] width 24 height 8
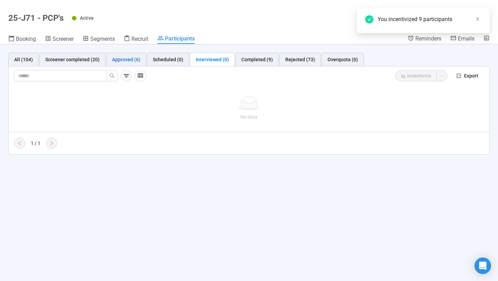
click at [132, 56] on div "Approved (6)" at bounding box center [126, 60] width 28 height 8
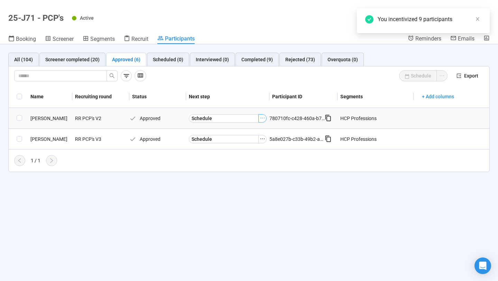
click at [265, 120] on icon "ellipsis" at bounding box center [263, 118] width 6 height 6
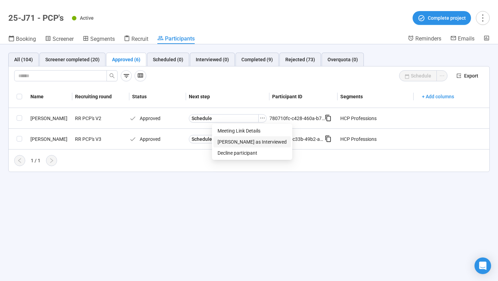
click at [254, 140] on span "[PERSON_NAME] as Interviewed" at bounding box center [252, 142] width 69 height 8
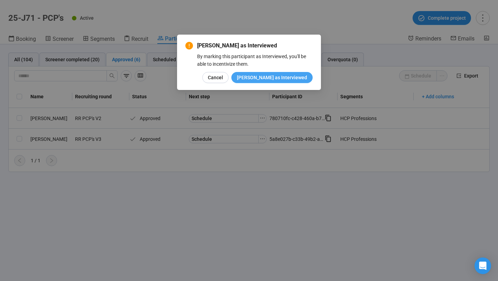
click at [288, 78] on span "[PERSON_NAME] as Interviewed" at bounding box center [272, 78] width 70 height 8
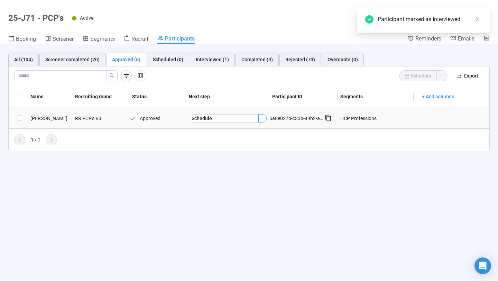
click at [263, 117] on icon "ellipsis" at bounding box center [263, 118] width 6 height 6
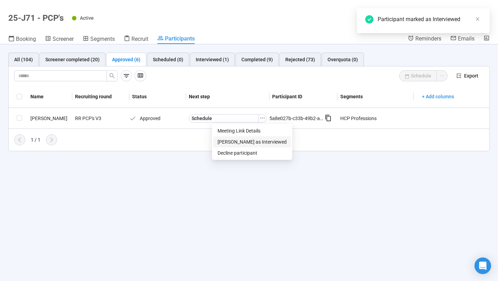
click at [256, 139] on span "[PERSON_NAME] as Interviewed" at bounding box center [252, 142] width 69 height 8
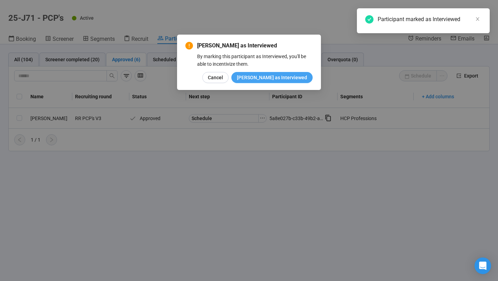
click at [273, 74] on span "[PERSON_NAME] as Interviewed" at bounding box center [272, 78] width 70 height 8
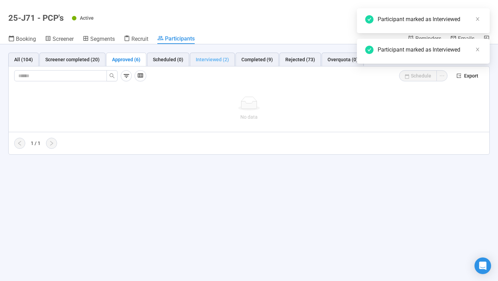
click at [217, 63] on div "Interviewed (2)" at bounding box center [212, 60] width 45 height 14
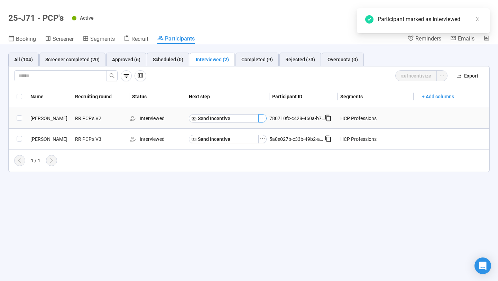
click at [265, 119] on icon "ellipsis" at bounding box center [263, 118] width 6 height 6
click at [254, 131] on span "Mark as No show" at bounding box center [239, 131] width 44 height 8
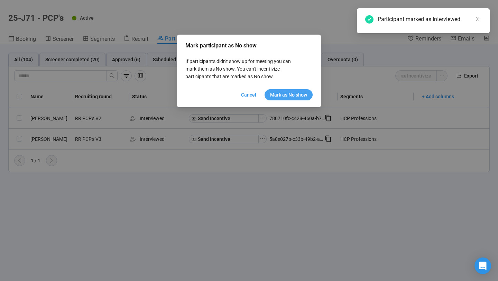
click at [276, 98] on span "Mark as No show" at bounding box center [288, 95] width 37 height 8
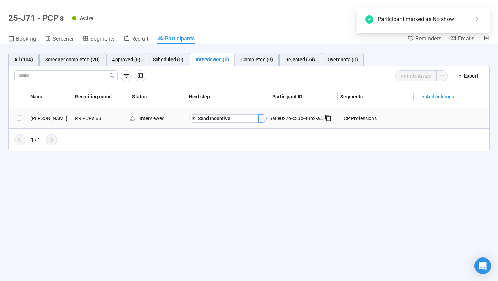
click at [262, 120] on icon "ellipsis" at bounding box center [263, 118] width 6 height 6
click at [260, 133] on span "Mark as No show" at bounding box center [239, 131] width 44 height 8
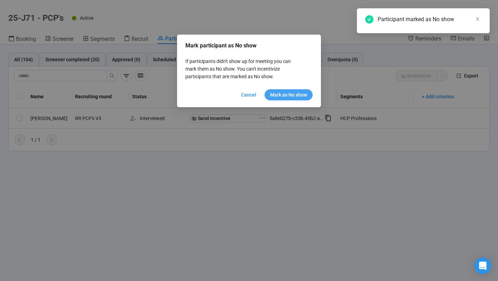
click at [295, 97] on span "Mark as No show" at bounding box center [288, 95] width 37 height 8
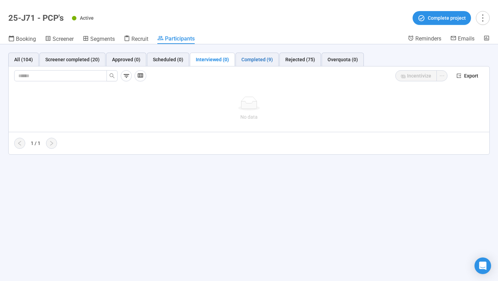
click at [263, 60] on div "Completed (9)" at bounding box center [257, 60] width 31 height 8
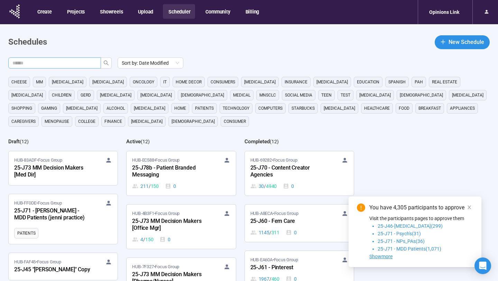
click at [77, 66] on input "text" at bounding box center [51, 63] width 79 height 8
type input "**"
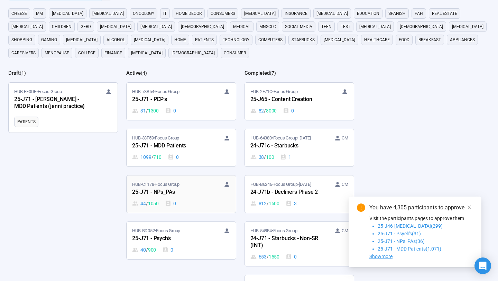
click at [191, 185] on div "HUB-C1178 • Focus Group" at bounding box center [181, 184] width 98 height 7
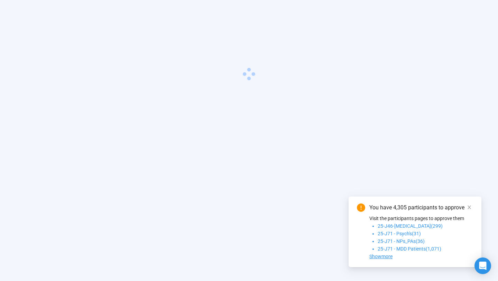
scroll to position [24, 0]
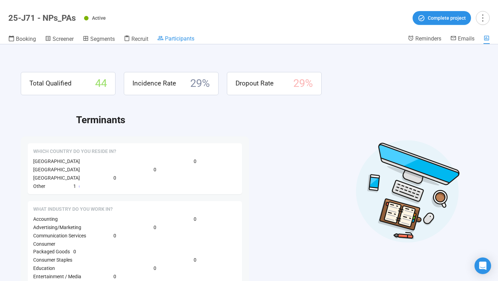
click at [189, 39] on span "Participants" at bounding box center [179, 38] width 29 height 7
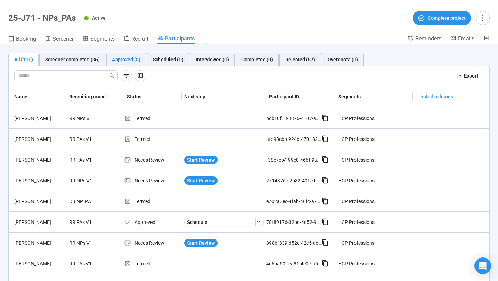
click at [128, 62] on div "Approved (8)" at bounding box center [126, 60] width 28 height 8
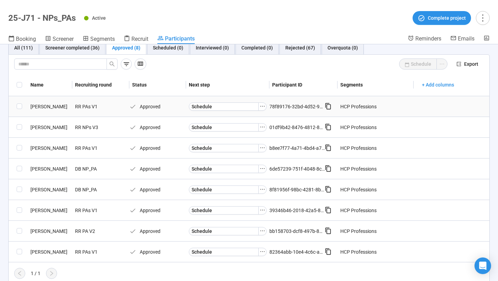
scroll to position [16, 0]
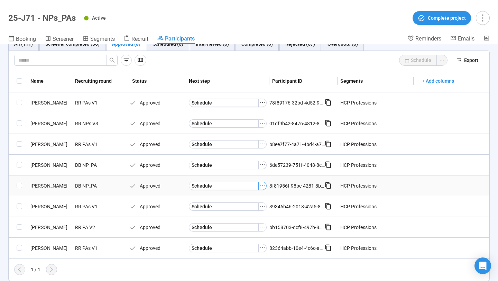
click at [262, 185] on icon "ellipsis" at bounding box center [263, 186] width 6 height 6
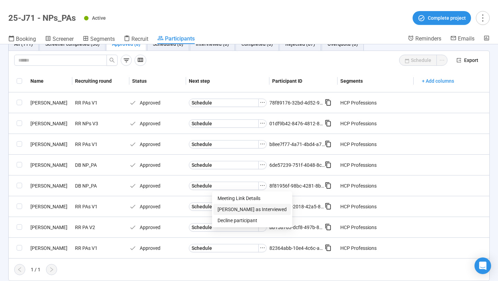
click at [248, 209] on span "[PERSON_NAME] as Interviewed" at bounding box center [252, 210] width 69 height 8
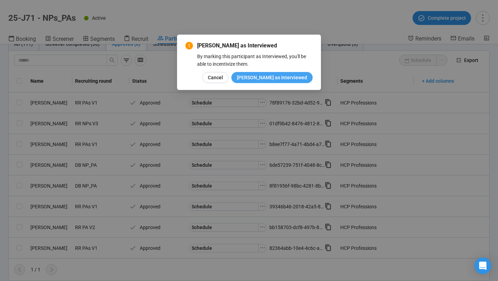
click at [288, 77] on span "[PERSON_NAME] as Interviewed" at bounding box center [272, 78] width 70 height 8
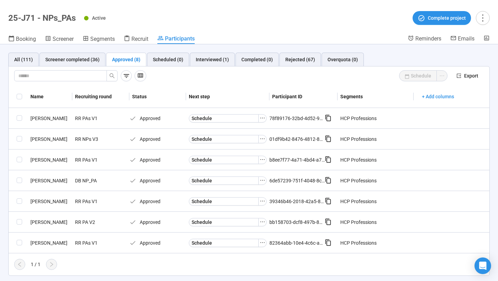
scroll to position [0, 0]
click at [261, 222] on icon "ellipsis" at bounding box center [263, 222] width 6 height 6
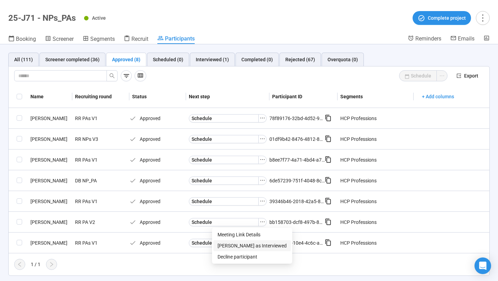
click at [249, 244] on span "[PERSON_NAME] as Interviewed" at bounding box center [252, 246] width 69 height 8
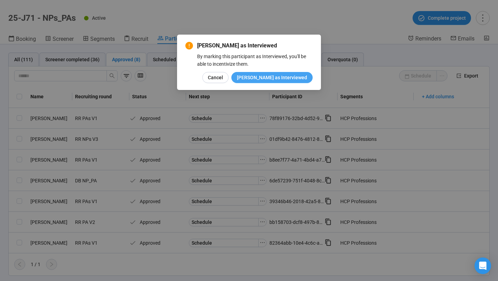
click at [287, 78] on span "[PERSON_NAME] as Interviewed" at bounding box center [272, 78] width 70 height 8
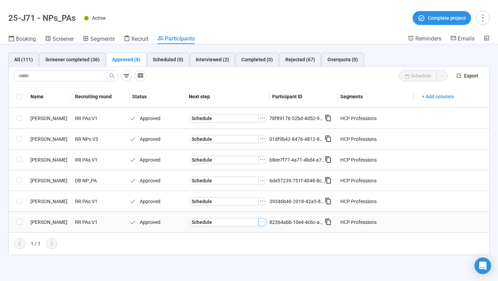
click at [261, 224] on icon "ellipsis" at bounding box center [263, 222] width 6 height 6
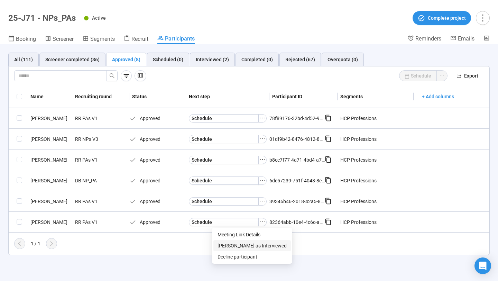
click at [248, 243] on span "[PERSON_NAME] as Interviewed" at bounding box center [252, 246] width 69 height 8
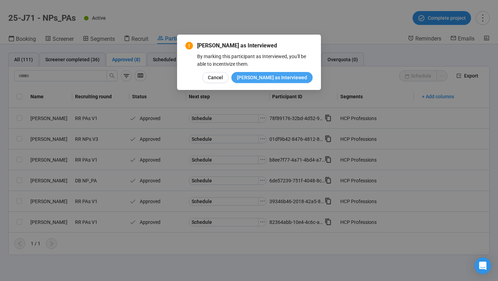
click at [284, 77] on span "[PERSON_NAME] as Interviewed" at bounding box center [272, 78] width 70 height 8
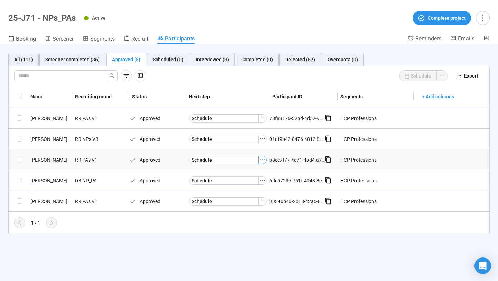
click at [264, 161] on icon "ellipsis" at bounding box center [263, 160] width 6 height 6
click at [250, 180] on span "[PERSON_NAME] as Interviewed" at bounding box center [252, 184] width 69 height 8
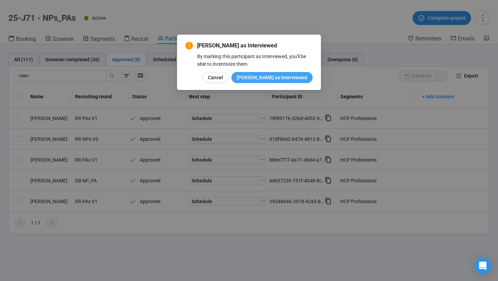
click at [280, 76] on span "[PERSON_NAME] as Interviewed" at bounding box center [272, 78] width 70 height 8
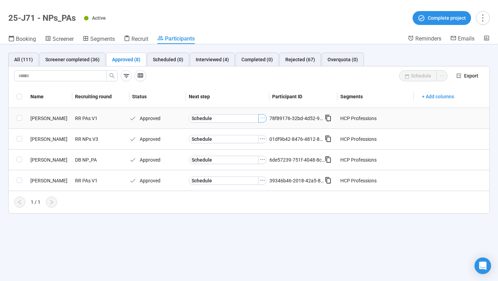
click at [261, 117] on icon "ellipsis" at bounding box center [263, 118] width 6 height 6
click at [241, 144] on span "[PERSON_NAME] as Interviewed" at bounding box center [252, 142] width 69 height 8
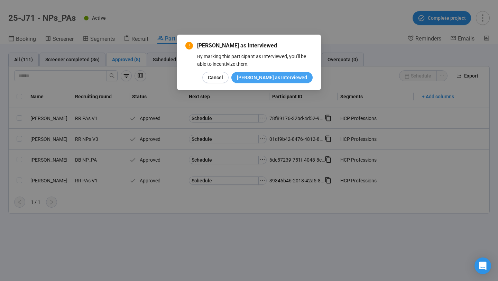
click at [284, 74] on span "[PERSON_NAME] as Interviewed" at bounding box center [272, 78] width 70 height 8
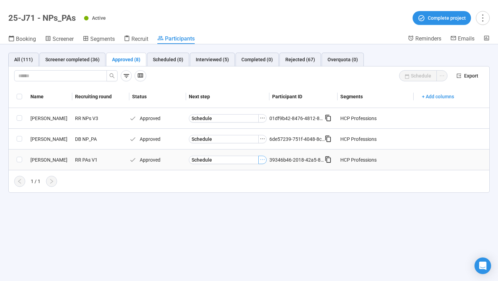
click at [262, 161] on icon "ellipsis" at bounding box center [263, 160] width 6 height 6
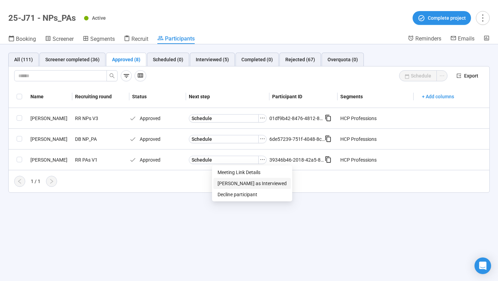
click at [252, 182] on span "[PERSON_NAME] as Interviewed" at bounding box center [252, 184] width 69 height 8
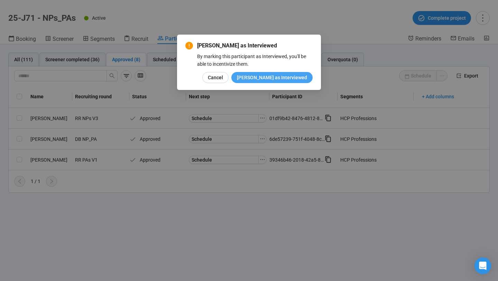
click at [285, 78] on span "[PERSON_NAME] as Interviewed" at bounding box center [272, 78] width 70 height 8
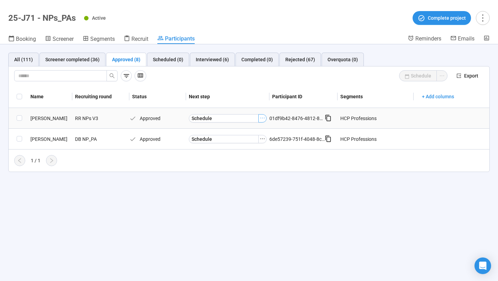
click at [264, 119] on icon "ellipsis" at bounding box center [263, 118] width 6 height 6
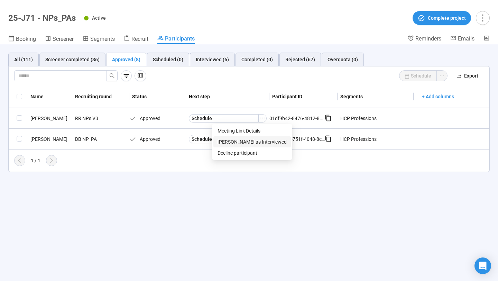
click at [254, 141] on span "[PERSON_NAME] as Interviewed" at bounding box center [252, 142] width 69 height 8
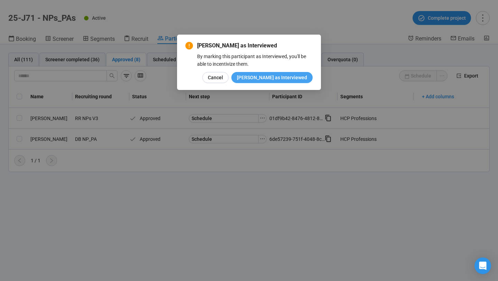
click at [283, 78] on span "[PERSON_NAME] as Interviewed" at bounding box center [272, 78] width 70 height 8
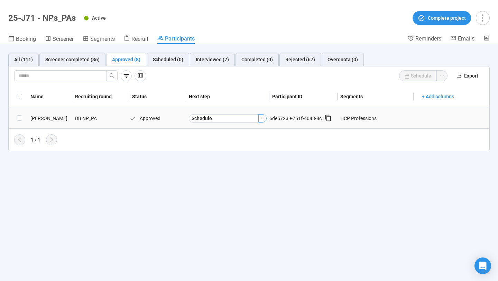
click at [264, 119] on icon "ellipsis" at bounding box center [263, 118] width 6 height 6
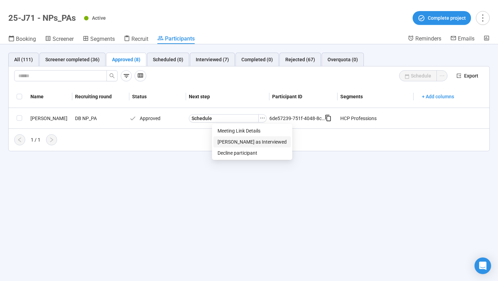
click at [252, 143] on span "[PERSON_NAME] as Interviewed" at bounding box center [252, 142] width 69 height 8
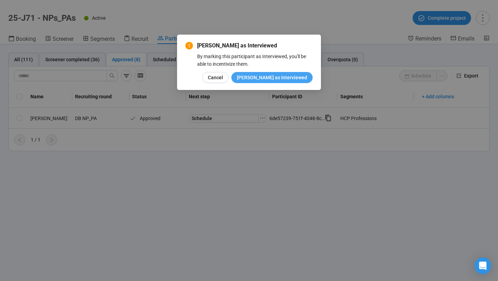
click at [280, 82] on button "[PERSON_NAME] as Interviewed" at bounding box center [271, 77] width 81 height 11
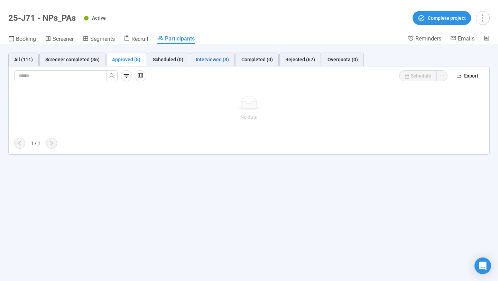
click at [220, 58] on div "Interviewed (8)" at bounding box center [212, 60] width 33 height 8
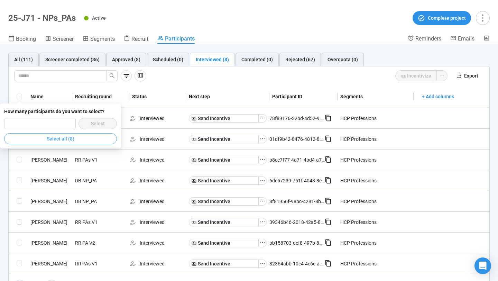
click at [84, 133] on button "Select all (8)" at bounding box center [60, 138] width 113 height 11
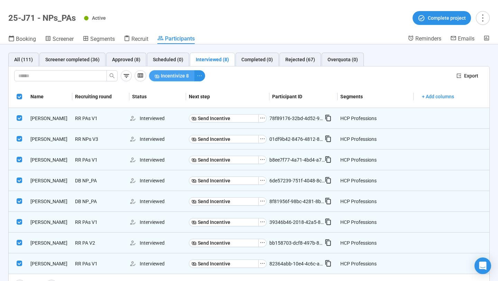
click at [183, 75] on span "Incentivize 8" at bounding box center [175, 76] width 28 height 8
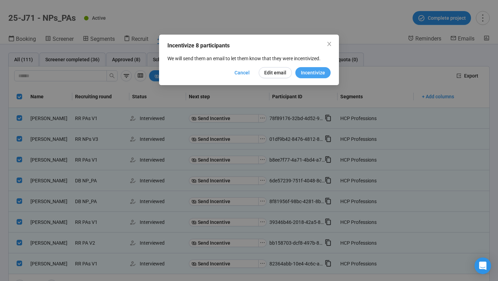
click at [313, 75] on span "Incentivize" at bounding box center [313, 73] width 24 height 8
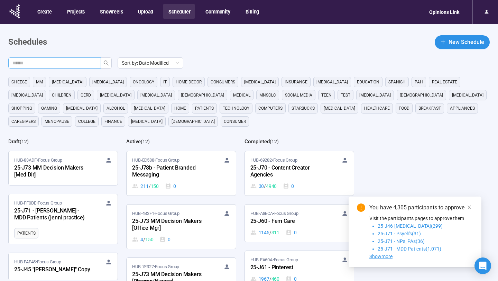
click at [81, 62] on input "text" at bounding box center [51, 63] width 79 height 8
type input "**"
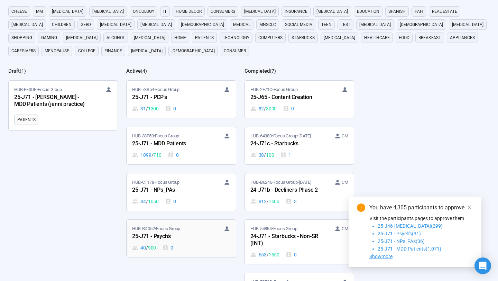
click at [172, 235] on div "25-J71 - Psych's" at bounding box center [170, 236] width 76 height 9
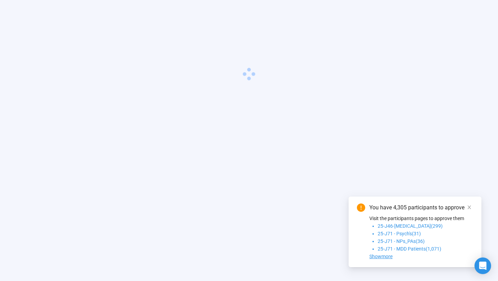
scroll to position [24, 0]
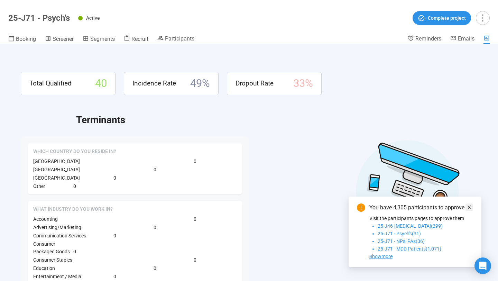
click at [470, 206] on icon "close" at bounding box center [469, 207] width 5 height 5
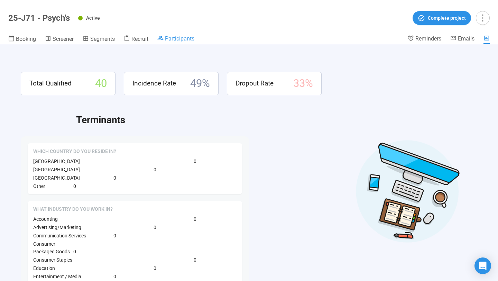
click at [185, 39] on span "Participants" at bounding box center [179, 38] width 29 height 7
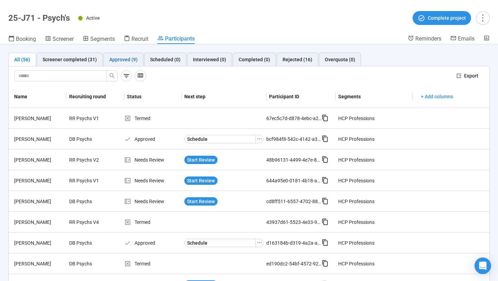
click at [132, 57] on div "Approved (9)" at bounding box center [123, 60] width 28 height 8
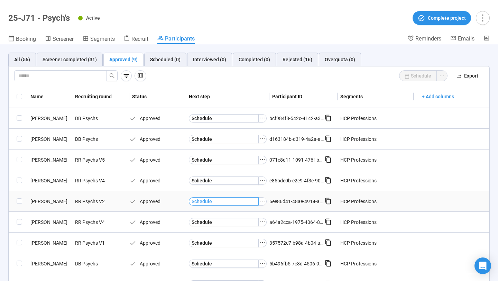
click at [232, 201] on button "Schedule" at bounding box center [224, 201] width 70 height 8
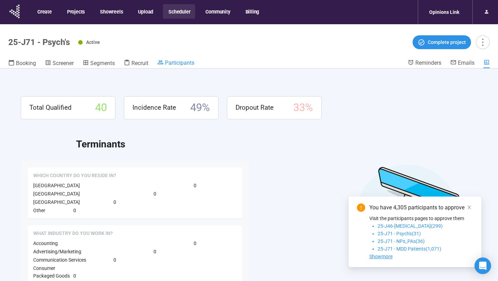
click at [168, 64] on span "Participants" at bounding box center [179, 63] width 29 height 7
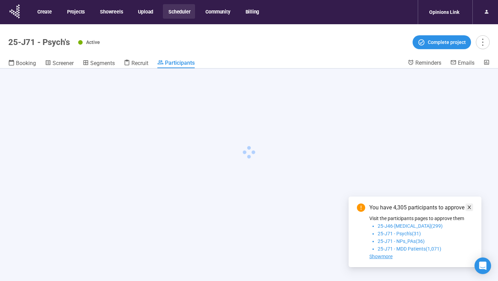
click at [470, 206] on icon "close" at bounding box center [469, 207] width 3 height 3
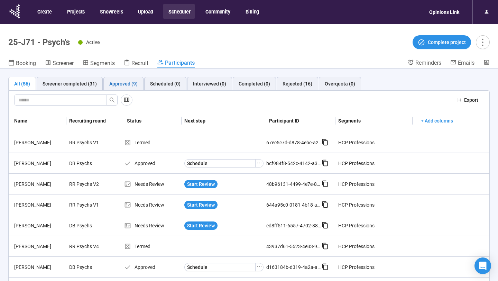
click at [130, 81] on div "Approved (9)" at bounding box center [123, 84] width 28 height 8
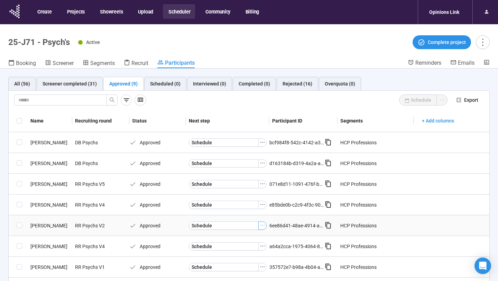
click at [263, 227] on icon "ellipsis" at bounding box center [263, 225] width 6 height 6
click at [248, 251] on span "[PERSON_NAME] as Interviewed" at bounding box center [252, 249] width 69 height 8
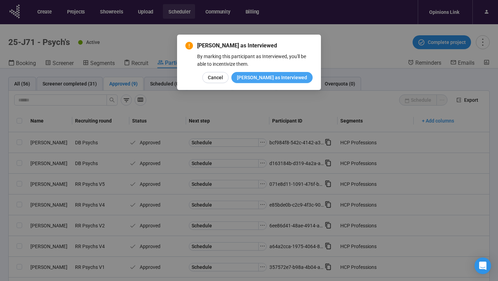
click at [284, 77] on span "[PERSON_NAME] as Interviewed" at bounding box center [272, 78] width 70 height 8
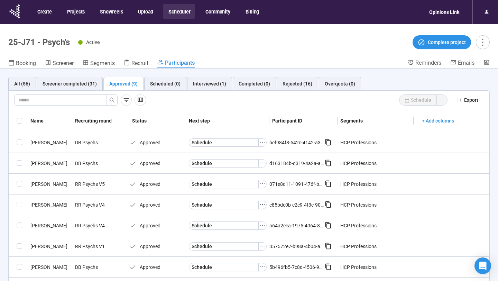
scroll to position [16, 0]
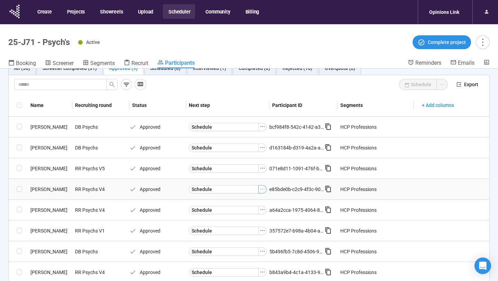
click at [263, 191] on icon "ellipsis" at bounding box center [263, 189] width 6 height 6
click at [243, 210] on span "[PERSON_NAME] as Interviewed" at bounding box center [252, 213] width 69 height 8
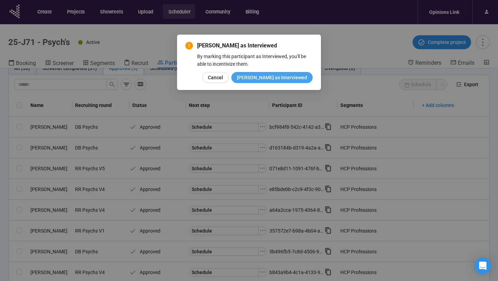
click at [288, 81] on span "[PERSON_NAME] as Interviewed" at bounding box center [272, 78] width 70 height 8
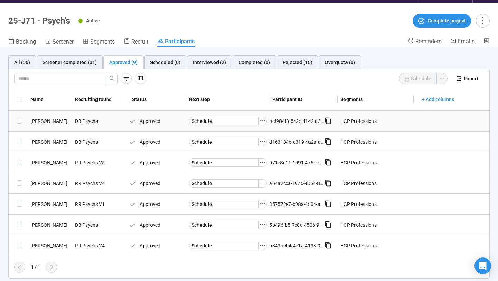
scroll to position [24, 0]
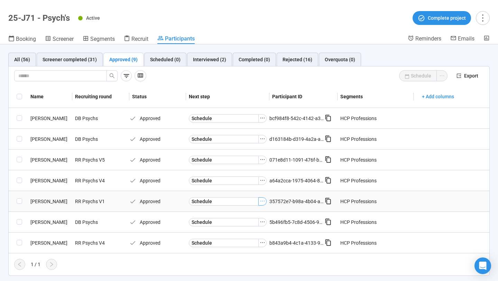
click at [261, 201] on icon "ellipsis" at bounding box center [263, 201] width 6 height 6
click at [247, 224] on span "[PERSON_NAME] as Interviewed" at bounding box center [252, 225] width 69 height 8
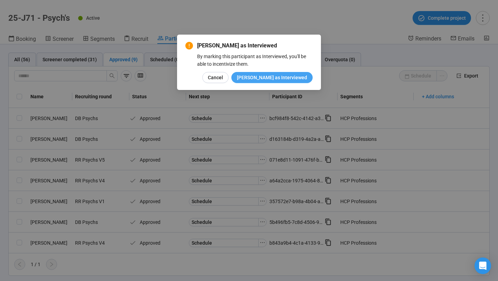
click at [293, 76] on span "[PERSON_NAME] as Interviewed" at bounding box center [272, 78] width 70 height 8
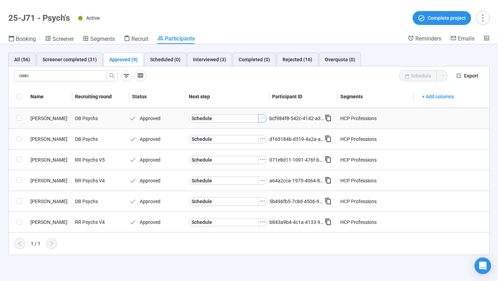
click at [263, 117] on icon "ellipsis" at bounding box center [263, 118] width 6 height 6
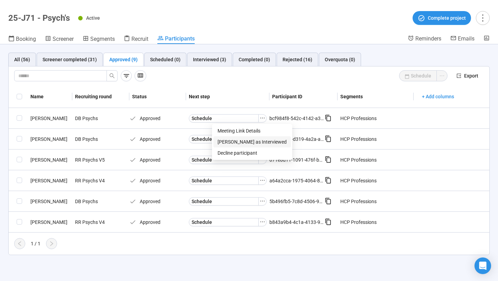
click at [252, 144] on span "[PERSON_NAME] as Interviewed" at bounding box center [252, 142] width 69 height 8
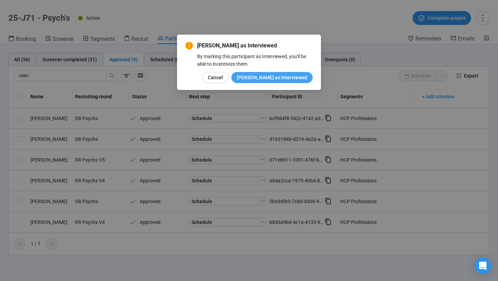
click at [297, 80] on span "[PERSON_NAME] as Interviewed" at bounding box center [272, 78] width 70 height 8
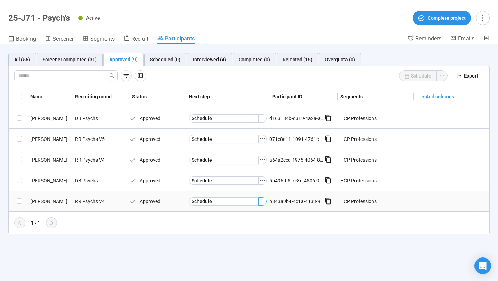
click at [262, 204] on button "button" at bounding box center [262, 201] width 8 height 8
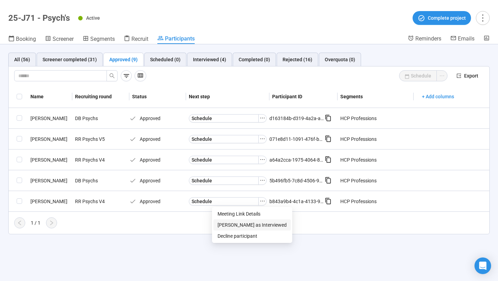
click at [253, 227] on span "[PERSON_NAME] as Interviewed" at bounding box center [252, 225] width 69 height 8
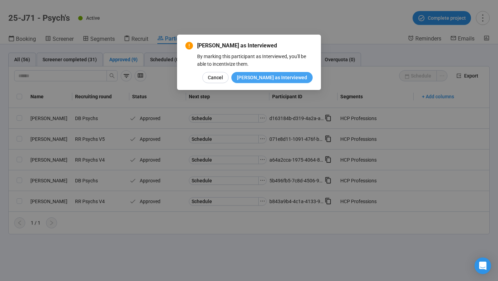
click at [288, 79] on span "[PERSON_NAME] as Interviewed" at bounding box center [272, 78] width 70 height 8
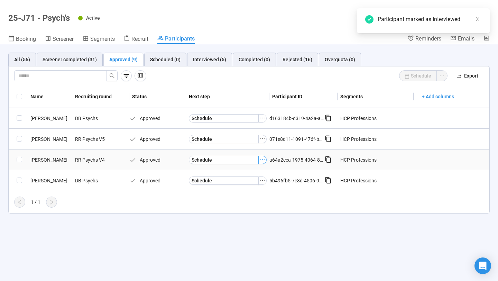
click at [264, 157] on icon "ellipsis" at bounding box center [263, 160] width 6 height 6
click at [248, 183] on span "[PERSON_NAME] as Interviewed" at bounding box center [252, 184] width 69 height 8
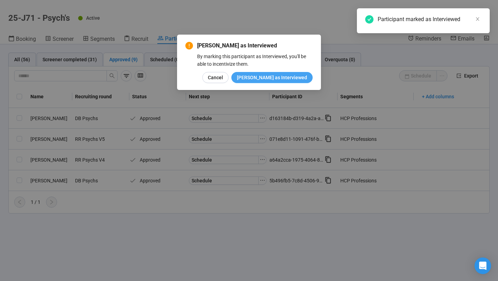
click at [287, 72] on button "[PERSON_NAME] as Interviewed" at bounding box center [271, 77] width 81 height 11
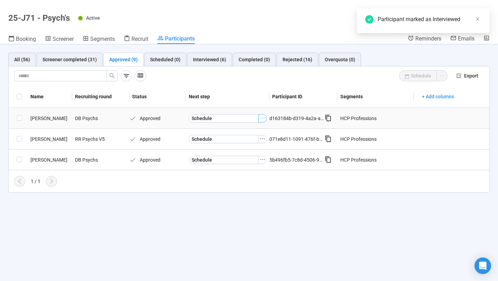
click at [262, 118] on icon "ellipsis" at bounding box center [263, 118] width 6 height 6
click at [244, 141] on span "[PERSON_NAME] as Interviewed" at bounding box center [252, 142] width 69 height 8
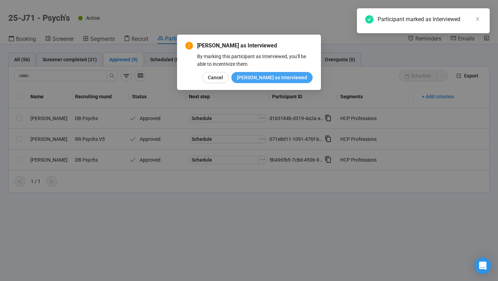
click at [288, 77] on span "[PERSON_NAME] as Interviewed" at bounding box center [272, 78] width 70 height 8
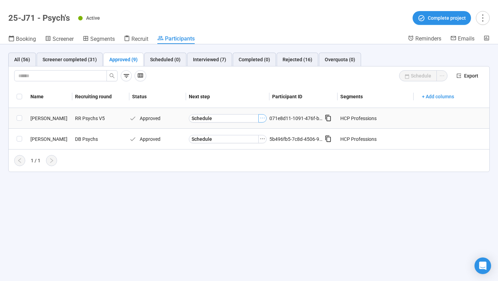
click at [262, 119] on icon "ellipsis" at bounding box center [263, 118] width 6 height 6
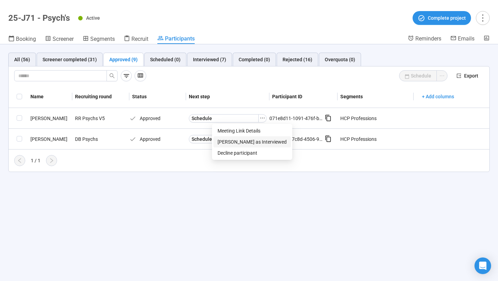
click at [251, 138] on span "[PERSON_NAME] as Interviewed" at bounding box center [252, 142] width 69 height 8
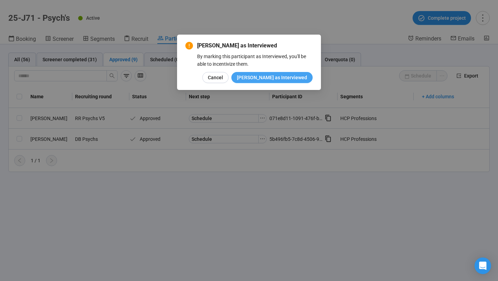
click at [282, 74] on span "[PERSON_NAME] as Interviewed" at bounding box center [272, 78] width 70 height 8
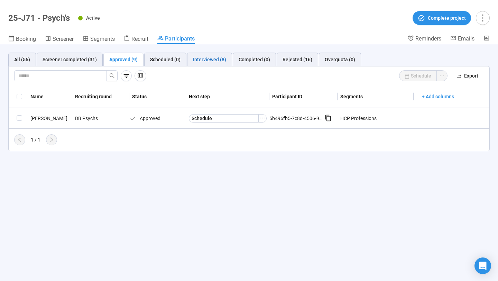
click at [209, 62] on div "Interviewed (8)" at bounding box center [209, 60] width 33 height 8
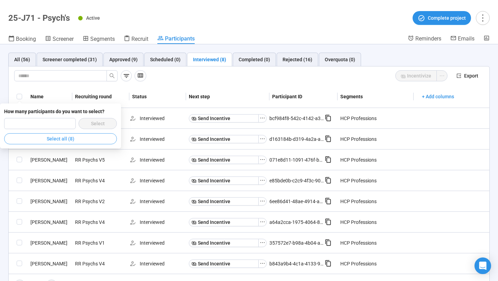
click at [59, 142] on span "Select all (8)" at bounding box center [61, 139] width 28 height 8
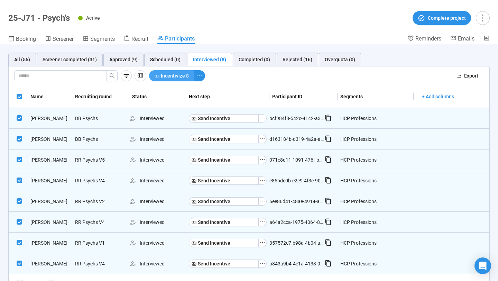
click at [183, 76] on span "Incentivize 8" at bounding box center [175, 76] width 28 height 8
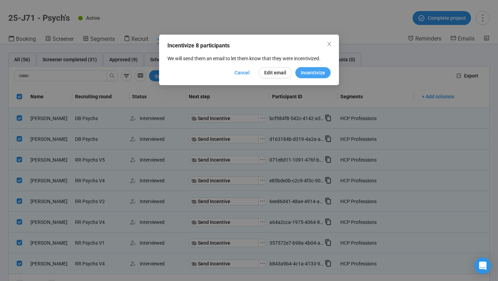
click at [308, 71] on span "Incentivize" at bounding box center [313, 73] width 24 height 8
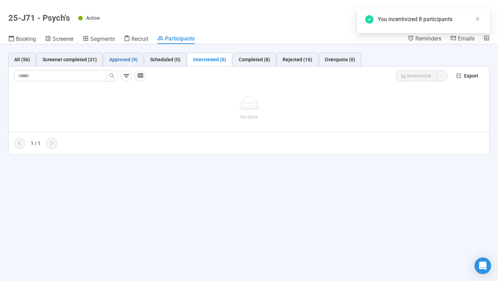
click at [129, 57] on div "Approved (9)" at bounding box center [123, 60] width 28 height 8
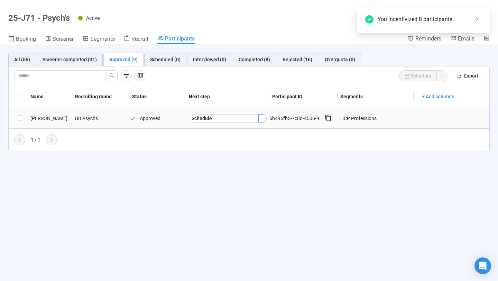
click at [264, 119] on icon "ellipsis" at bounding box center [263, 118] width 6 height 6
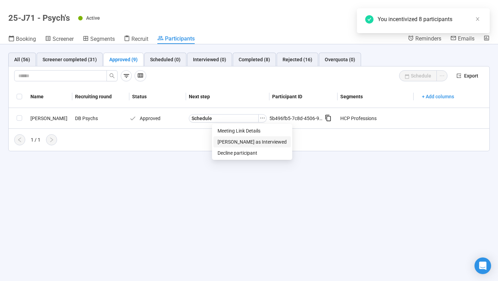
click at [255, 140] on span "[PERSON_NAME] as Interviewed" at bounding box center [252, 142] width 69 height 8
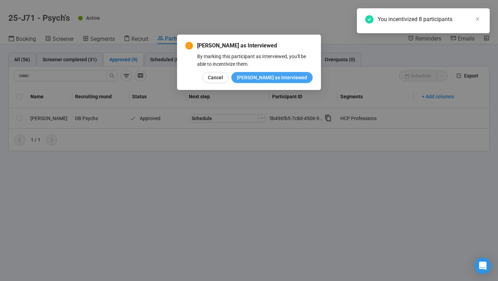
click at [287, 77] on span "[PERSON_NAME] as Interviewed" at bounding box center [272, 78] width 70 height 8
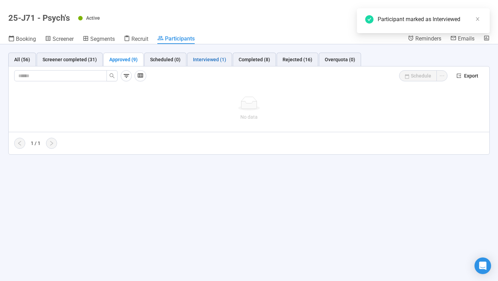
click at [207, 60] on div "Interviewed (1)" at bounding box center [209, 60] width 33 height 8
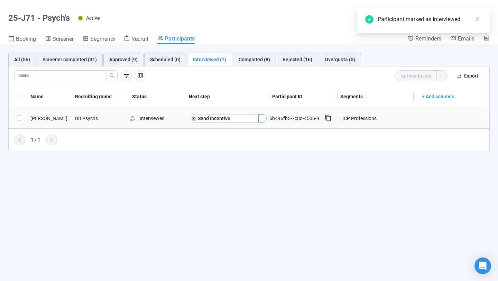
click at [262, 118] on icon "ellipsis" at bounding box center [263, 118] width 6 height 6
click at [251, 131] on span "Mark as No show" at bounding box center [239, 131] width 44 height 8
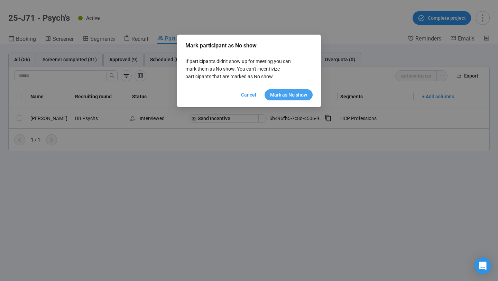
click at [286, 95] on span "Mark as No show" at bounding box center [288, 95] width 37 height 8
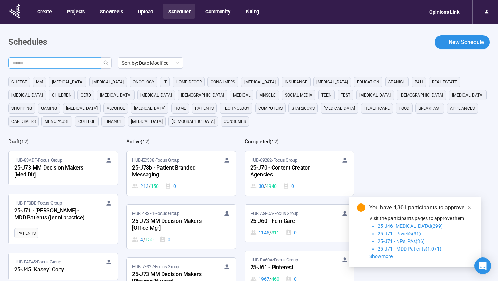
click at [64, 65] on input "text" at bounding box center [51, 63] width 79 height 8
type input "**"
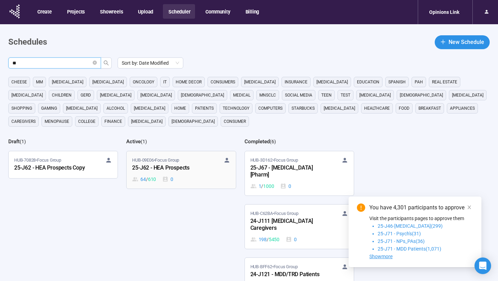
click at [174, 161] on span "HUB-09E06 • Focus Group" at bounding box center [155, 160] width 47 height 7
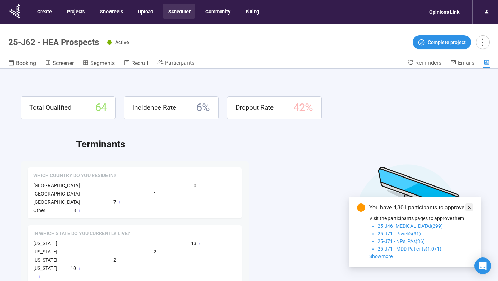
click at [469, 210] on span at bounding box center [469, 207] width 5 height 8
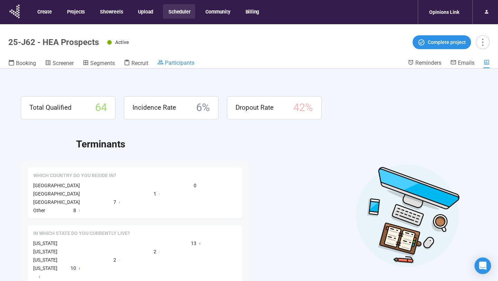
click at [175, 63] on span "Participants" at bounding box center [179, 63] width 29 height 7
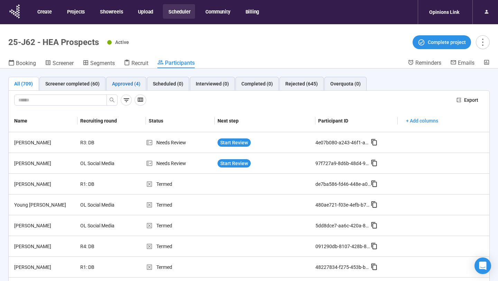
click at [121, 82] on div "Approved (4)" at bounding box center [126, 84] width 28 height 8
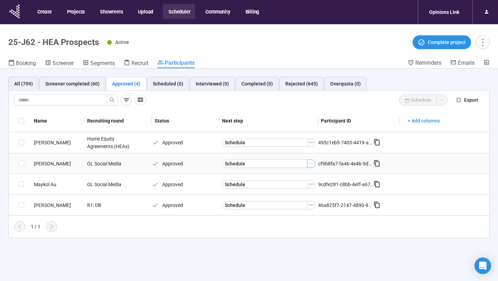
click at [313, 163] on icon "ellipsis" at bounding box center [312, 164] width 6 height 6
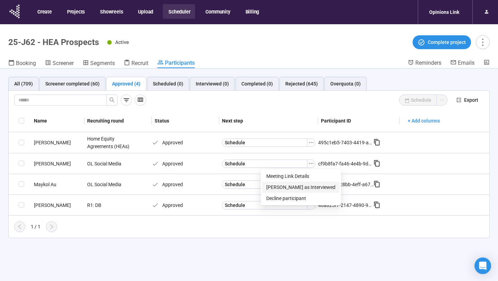
click at [284, 184] on span "[PERSON_NAME] as Interviewed" at bounding box center [300, 187] width 69 height 8
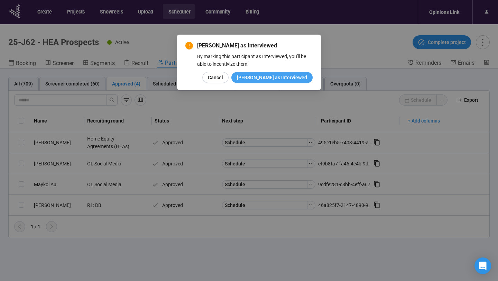
click at [291, 81] on span "[PERSON_NAME] as Interviewed" at bounding box center [272, 78] width 70 height 8
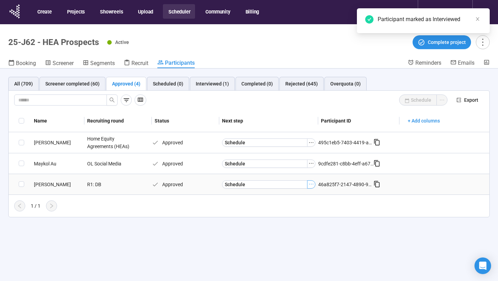
click at [314, 185] on icon "ellipsis" at bounding box center [312, 184] width 6 height 6
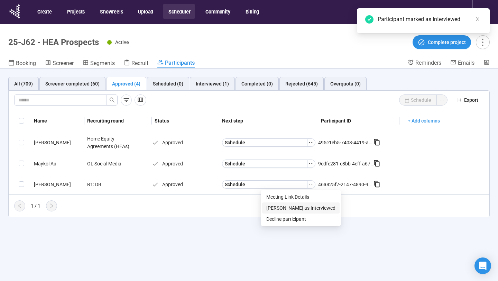
click at [295, 206] on span "[PERSON_NAME] as Interviewed" at bounding box center [300, 208] width 69 height 8
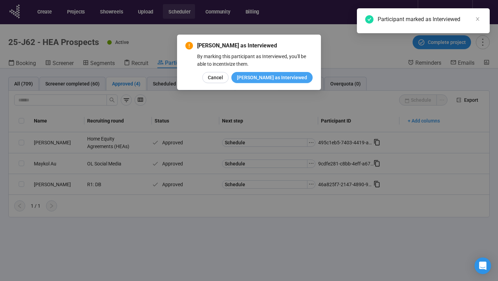
click at [297, 75] on span "[PERSON_NAME] as Interviewed" at bounding box center [272, 78] width 70 height 8
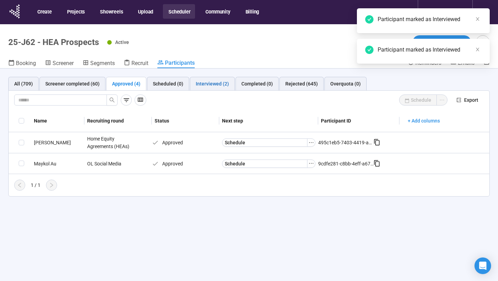
click at [209, 85] on div "Interviewed (2)" at bounding box center [212, 84] width 33 height 8
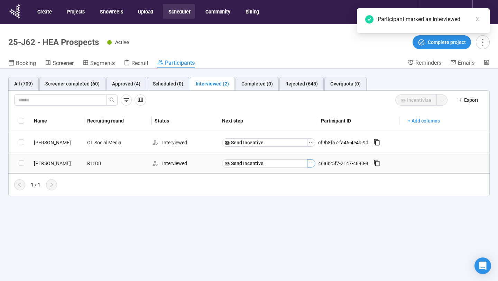
click at [313, 164] on icon "ellipsis" at bounding box center [312, 163] width 6 height 6
click at [295, 175] on span "Mark as No show" at bounding box center [288, 176] width 44 height 8
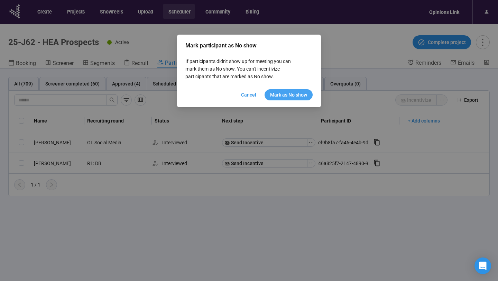
click at [293, 98] on span "Mark as No show" at bounding box center [288, 95] width 37 height 8
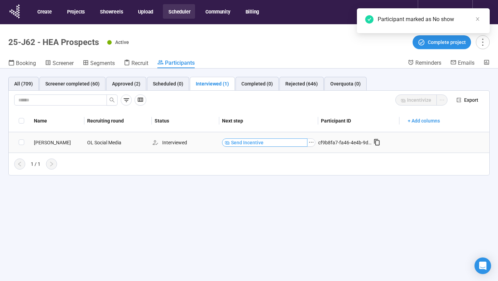
click at [301, 142] on button "Send Incentive" at bounding box center [264, 142] width 85 height 8
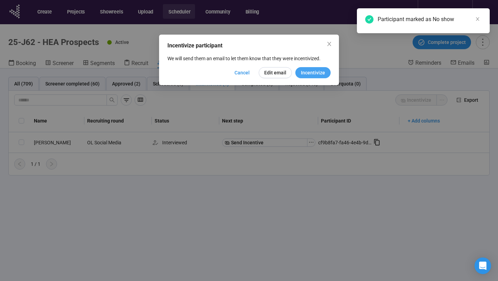
click at [309, 71] on span "Incentivize" at bounding box center [313, 73] width 24 height 8
